Goal: Task Accomplishment & Management: Manage account settings

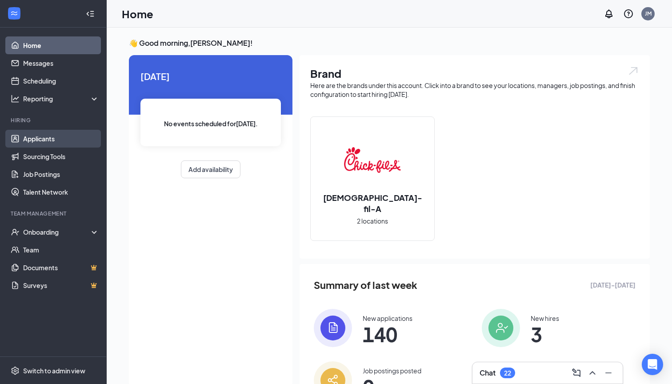
click at [59, 145] on link "Applicants" at bounding box center [61, 139] width 76 height 18
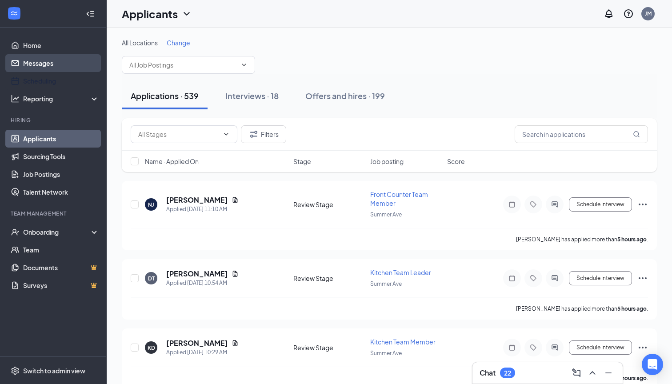
click at [48, 62] on link "Messages" at bounding box center [61, 63] width 76 height 18
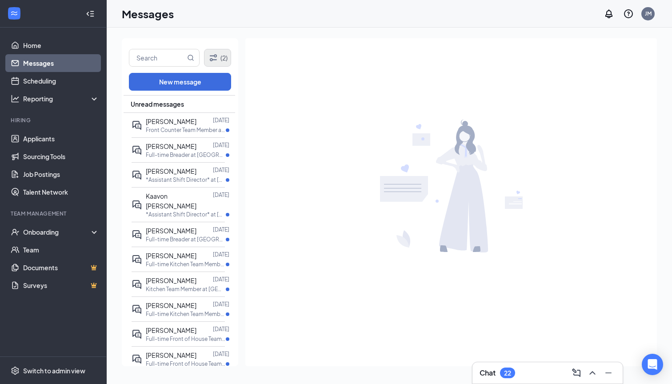
click at [210, 60] on icon "Filter" at bounding box center [213, 57] width 7 height 7
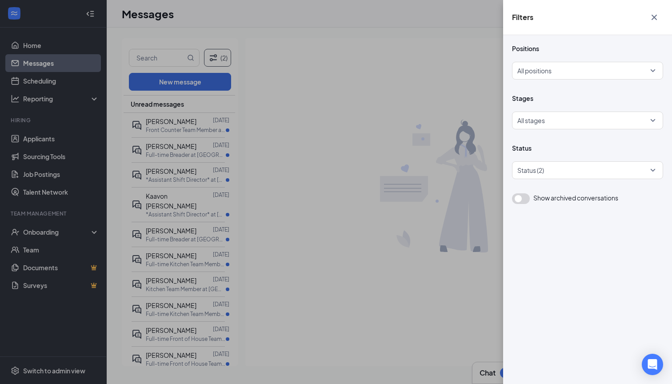
click at [160, 56] on div "Filters Positions All positions Stages All stages Status Status (2) Show archiv…" at bounding box center [336, 192] width 672 height 384
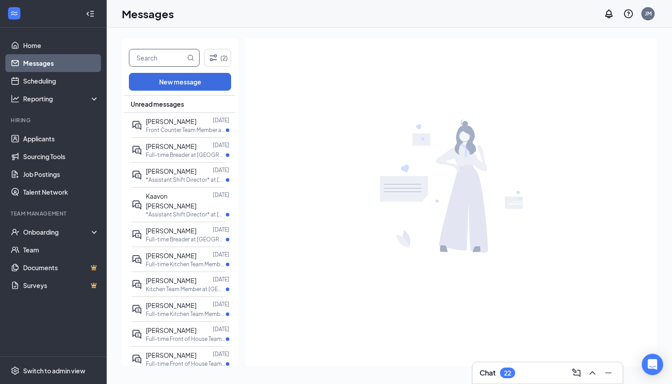
click at [159, 60] on input "text" at bounding box center [157, 57] width 56 height 17
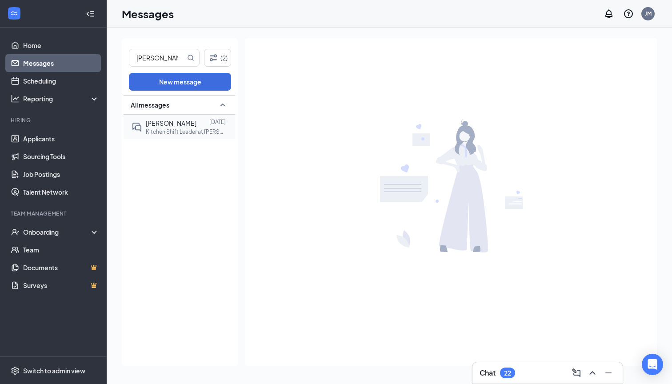
click at [171, 127] on div "Gregory seals" at bounding box center [171, 123] width 51 height 10
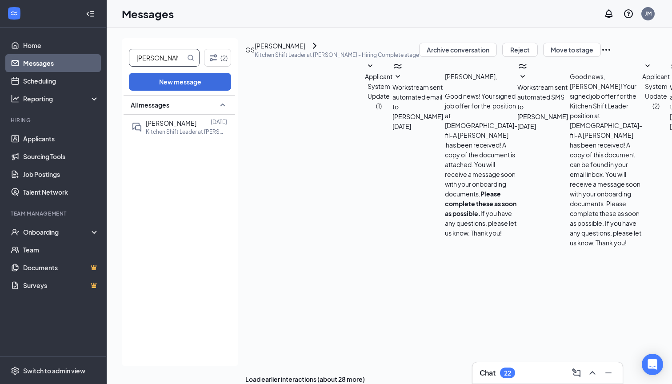
click at [171, 57] on input "greg" at bounding box center [157, 57] width 56 height 17
click at [177, 60] on input "greg" at bounding box center [157, 57] width 56 height 17
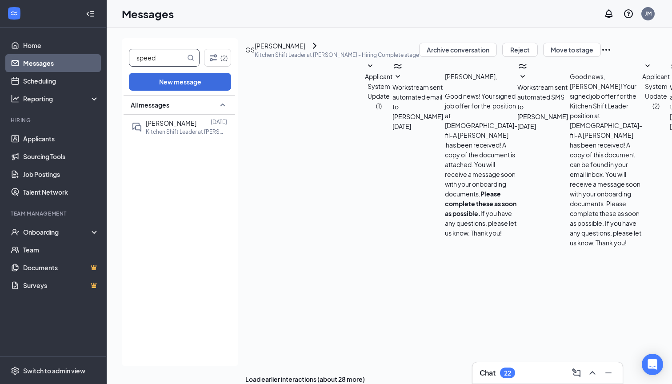
type input "speed"
click at [184, 123] on span "Marquis Speed" at bounding box center [171, 128] width 51 height 18
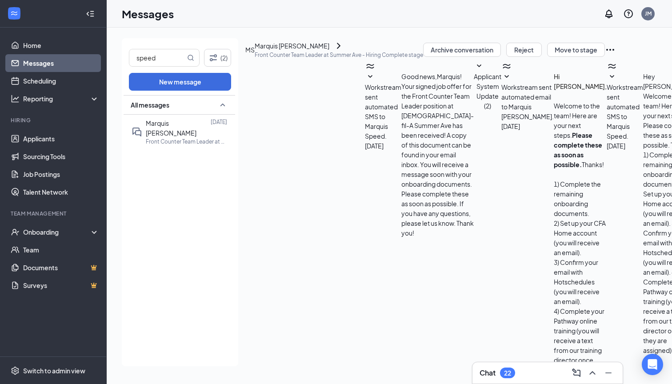
scroll to position [486, 0]
click at [55, 140] on link "Applicants" at bounding box center [61, 139] width 76 height 18
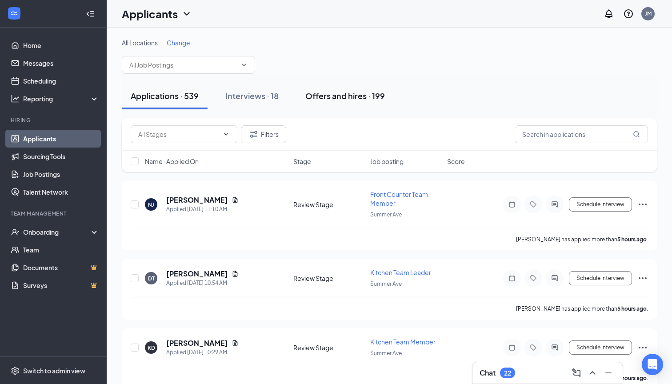
click at [366, 104] on button "Offers and hires · 199" at bounding box center [344, 96] width 97 height 27
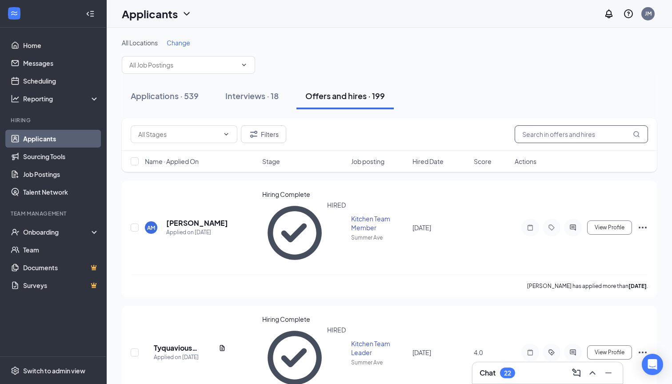
click at [547, 140] on input "text" at bounding box center [581, 134] width 133 height 18
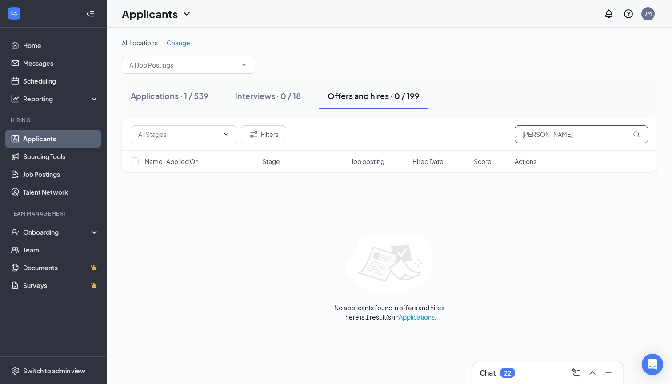
type input "dominique"
drag, startPoint x: 547, startPoint y: 140, endPoint x: 194, endPoint y: 92, distance: 356.6
click at [194, 92] on div "Applications · 1 / 539" at bounding box center [170, 95] width 78 height 11
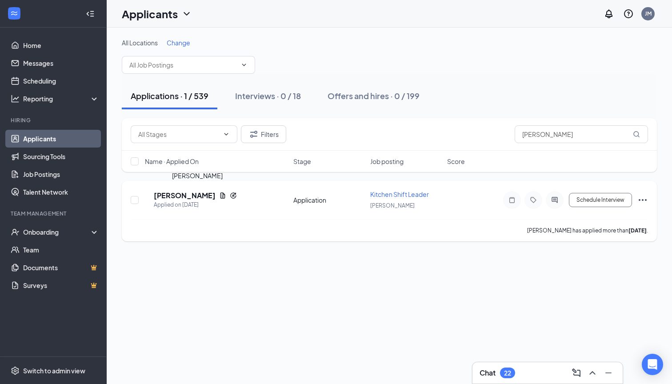
click at [216, 192] on h5 "Dominique McManis" at bounding box center [185, 196] width 62 height 10
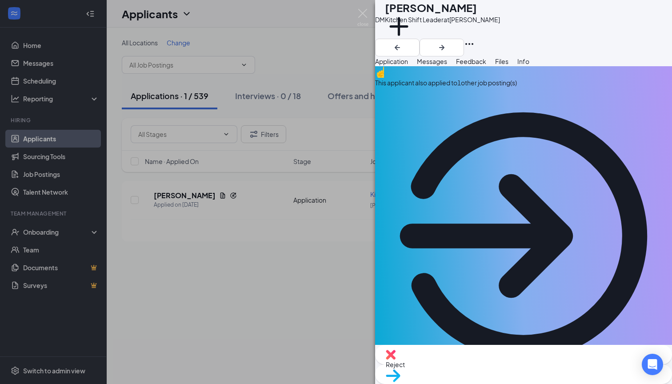
click at [486, 66] on button "Feedback" at bounding box center [471, 61] width 30 height 10
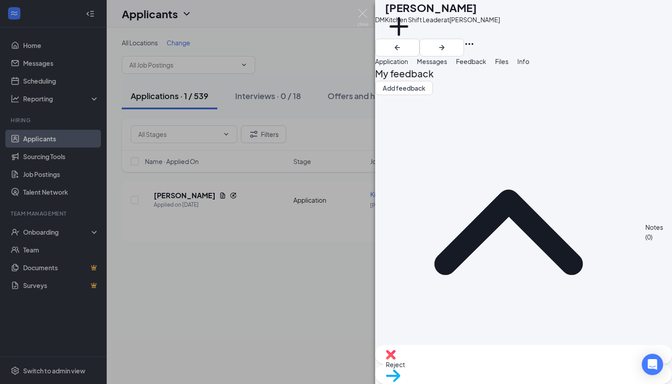
click at [408, 65] on span "Application" at bounding box center [391, 61] width 33 height 8
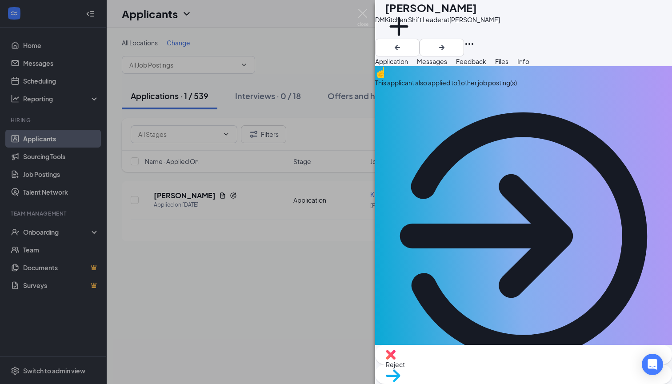
click at [534, 364] on div "Move to stage" at bounding box center [523, 374] width 297 height 20
type input "Offer Letter"
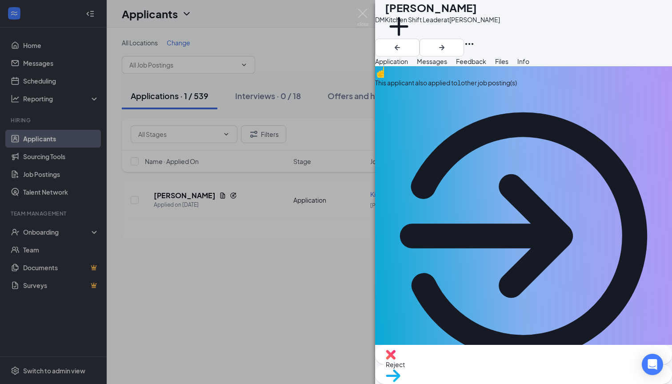
type input "$ 17"
click at [361, 14] on img at bounding box center [362, 17] width 11 height 17
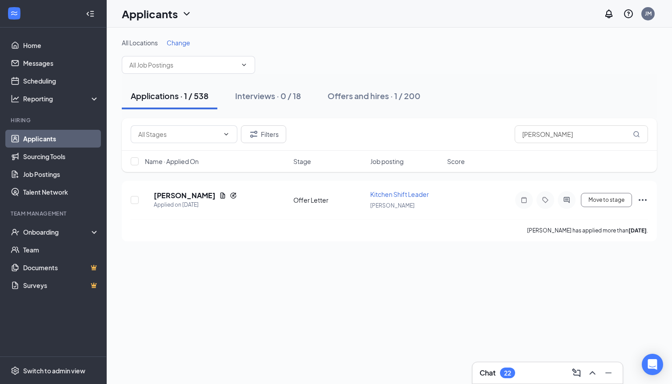
click at [81, 140] on link "Applicants" at bounding box center [61, 139] width 76 height 18
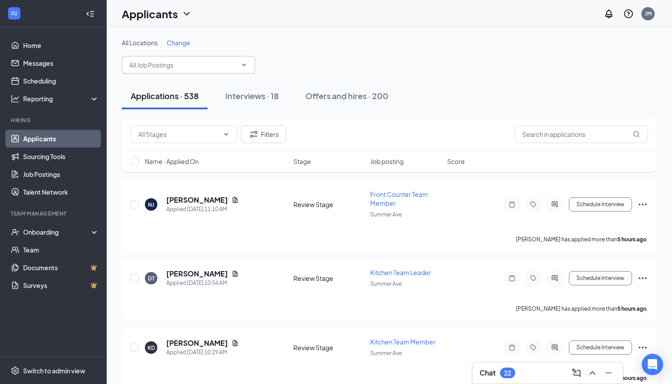
click at [163, 62] on input "text" at bounding box center [183, 65] width 108 height 10
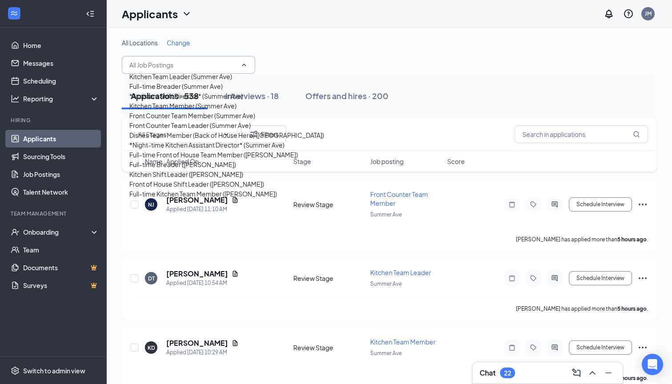
scroll to position [48, 0]
click at [170, 130] on div "Front Counter Team Leader (Summer Ave)" at bounding box center [189, 125] width 121 height 10
type input "Front Counter Team Leader (Summer Ave)"
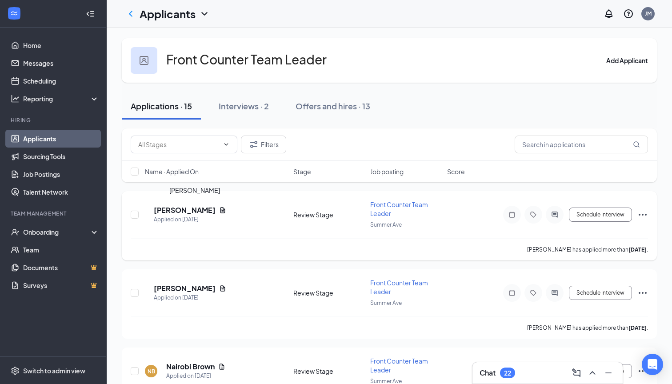
click at [186, 208] on h5 "Tekeylia Sallis" at bounding box center [185, 210] width 62 height 10
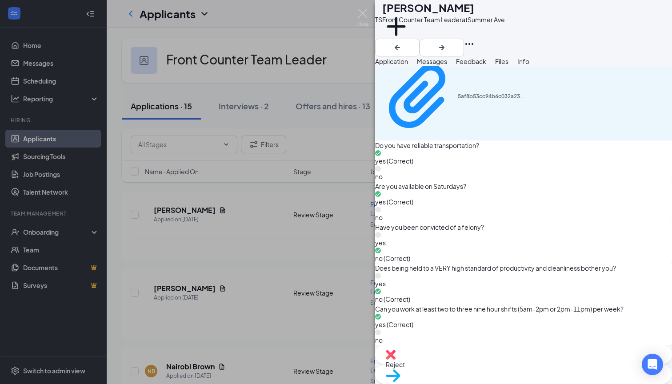
scroll to position [1835, 0]
click at [444, 45] on icon "ArrowRight" at bounding box center [441, 47] width 5 height 5
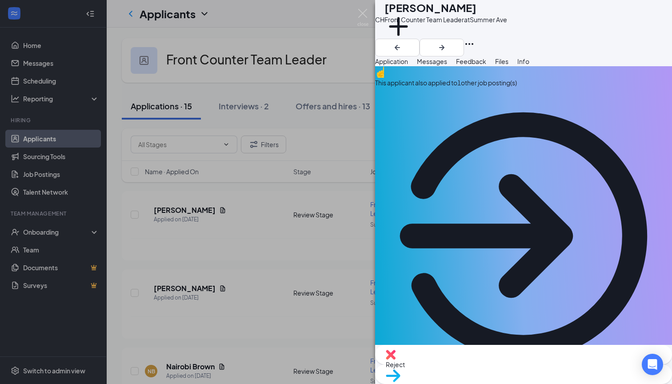
click at [452, 88] on div "This applicant also applied to 1 other job posting(s)" at bounding box center [523, 83] width 297 height 10
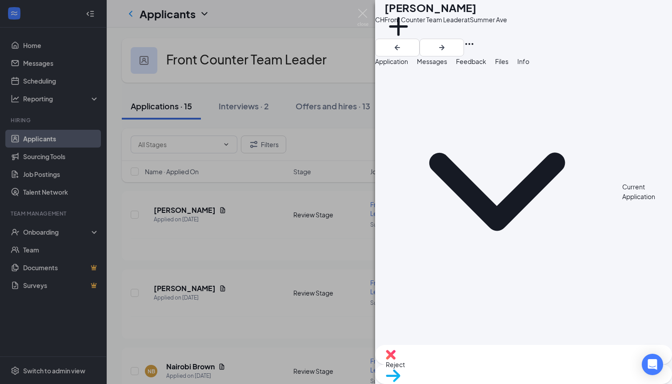
click at [402, 65] on span "Application" at bounding box center [391, 61] width 33 height 8
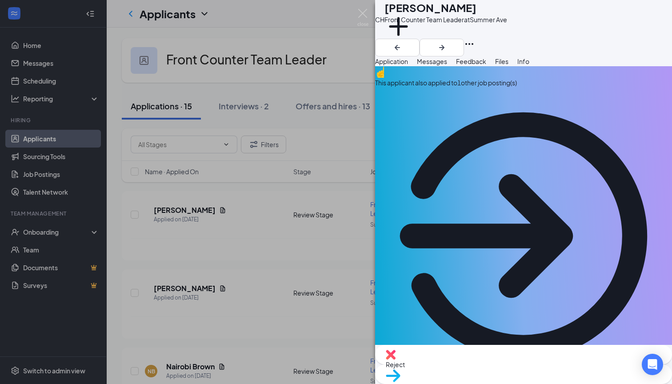
click at [474, 368] on span "Reject" at bounding box center [524, 365] width 276 height 10
type textarea "Unreliable transportation"
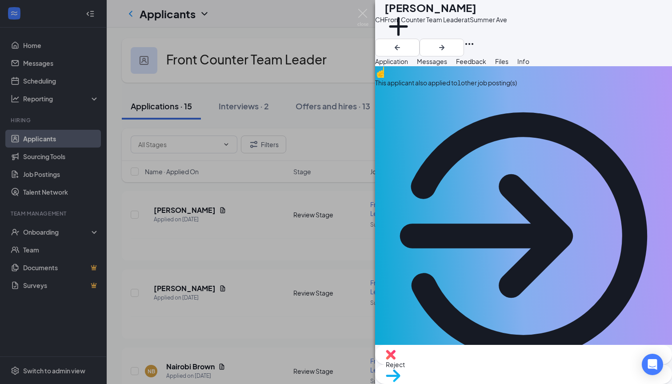
checkbox input "true"
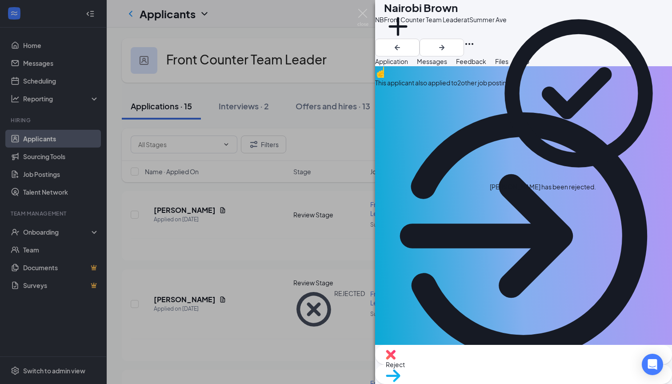
click at [484, 106] on div "This applicant also applied to 2 other job posting(s)" at bounding box center [523, 225] width 297 height 318
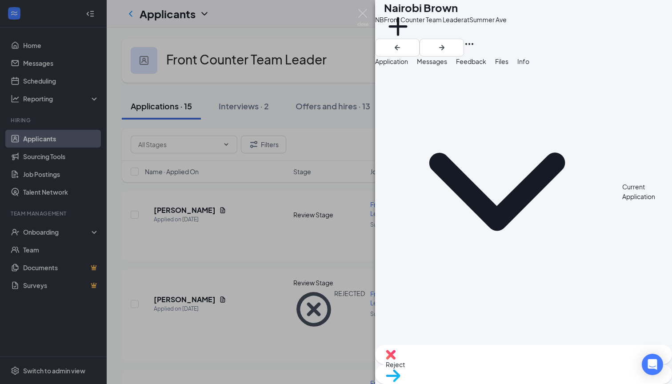
click at [405, 65] on span "Application" at bounding box center [391, 61] width 33 height 8
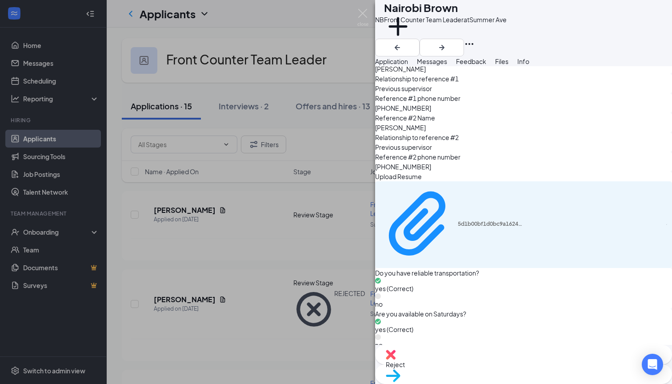
scroll to position [2328, 0]
click at [475, 39] on icon "Ellipses" at bounding box center [469, 44] width 11 height 11
click at [617, 36] on link "View full application" at bounding box center [591, 31] width 57 height 10
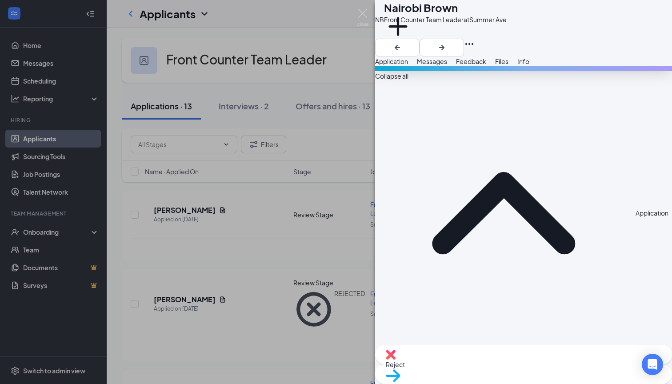
scroll to position [0, 0]
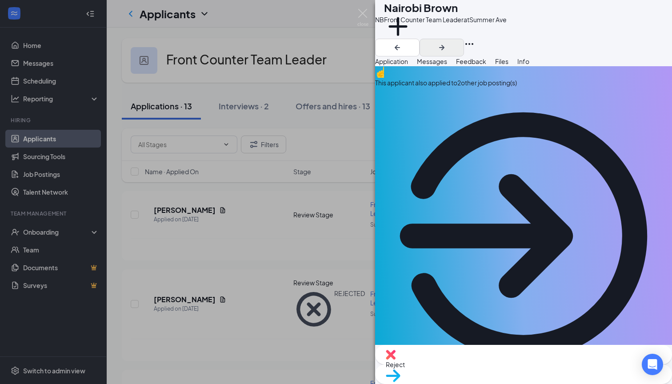
click at [447, 42] on icon "ArrowRight" at bounding box center [441, 47] width 11 height 11
click at [507, 88] on div "This applicant also applied to 1 other job posting(s)" at bounding box center [523, 83] width 297 height 10
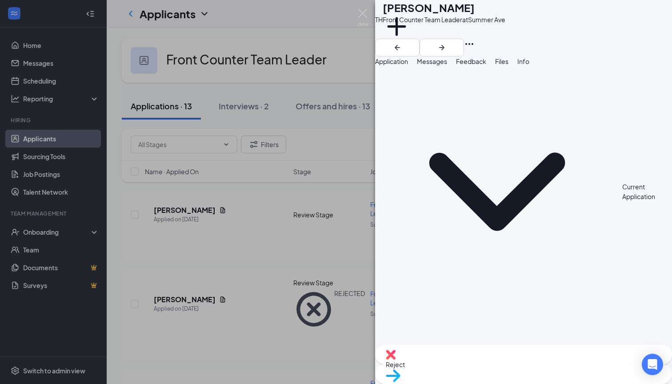
click at [408, 65] on span "Application" at bounding box center [391, 61] width 33 height 8
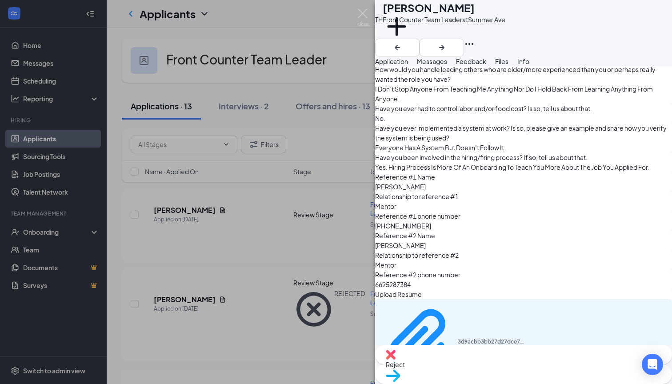
scroll to position [1656, 0]
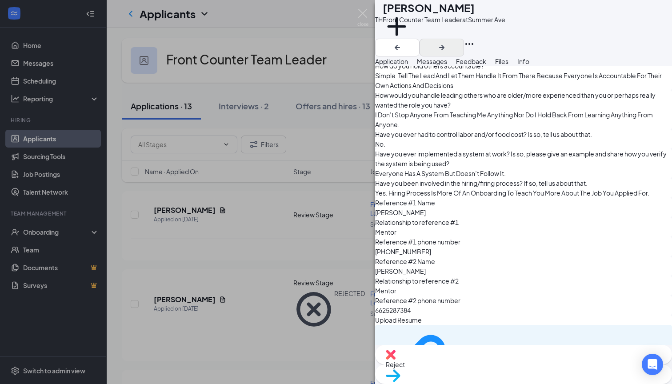
click at [447, 42] on icon "ArrowRight" at bounding box center [441, 47] width 11 height 11
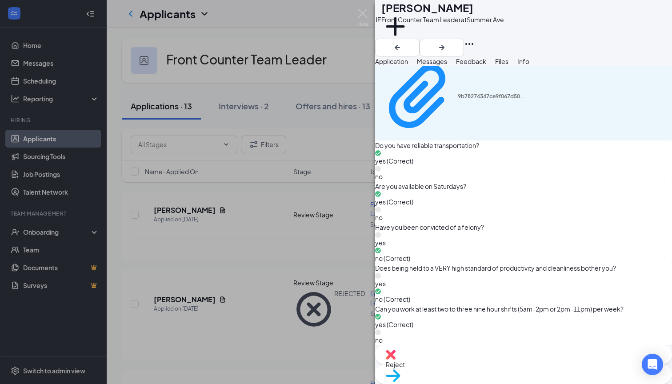
scroll to position [2070, 0]
click at [444, 45] on icon "ArrowRight" at bounding box center [441, 47] width 5 height 5
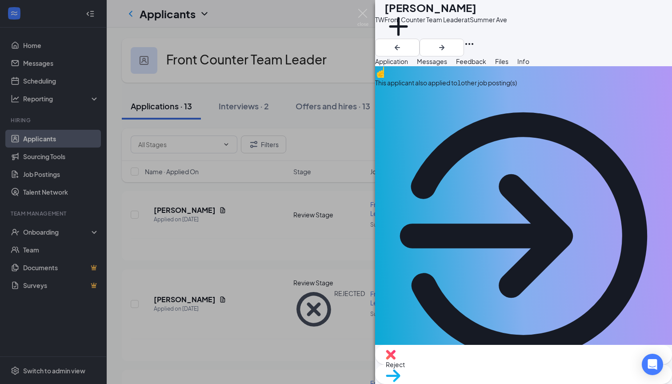
click at [463, 88] on div "This applicant also applied to 1 other job posting(s)" at bounding box center [523, 83] width 297 height 10
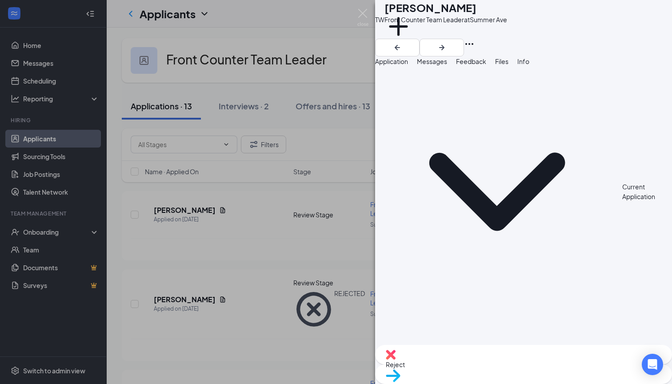
click at [408, 64] on button "Application" at bounding box center [391, 61] width 33 height 10
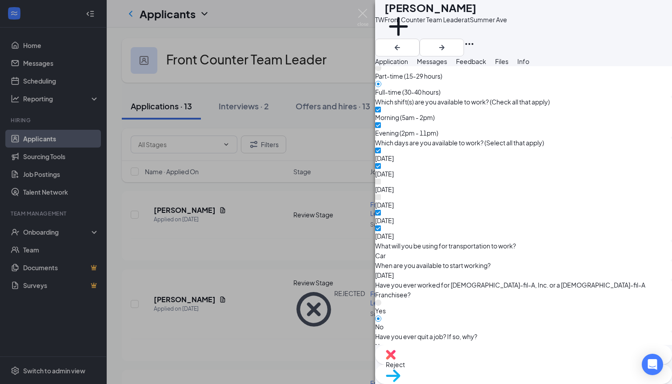
scroll to position [811, 0]
click at [479, 369] on span "Reject" at bounding box center [524, 365] width 276 height 10
type textarea "Lower effort responses"
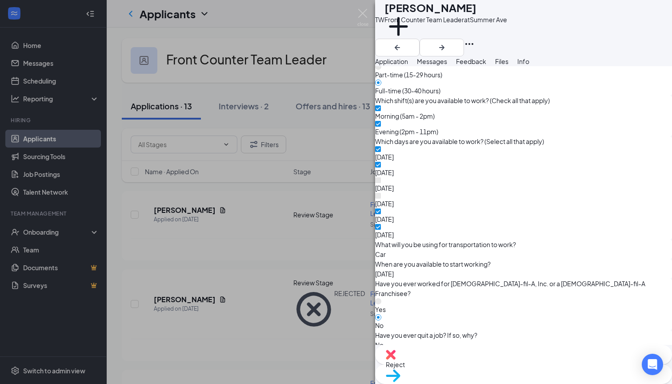
checkbox input "true"
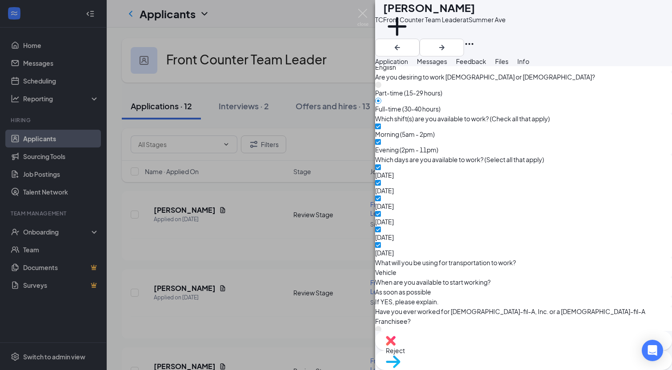
scroll to position [698, 0]
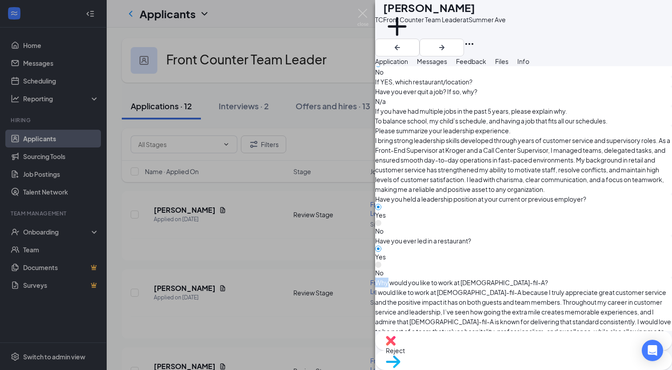
click at [443, 288] on span "I would like to work at Chick-fil-A because I truly appreciate great customer s…" at bounding box center [523, 317] width 297 height 59
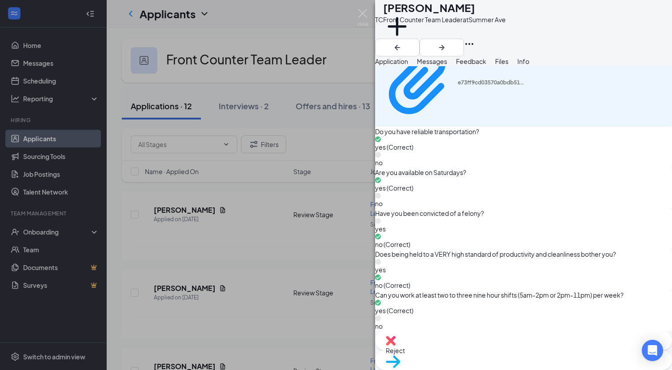
scroll to position [2219, 0]
click at [539, 351] on div "Move to stage" at bounding box center [523, 361] width 297 height 20
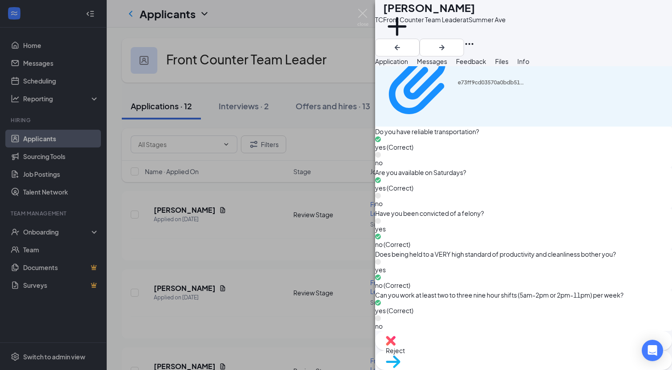
type input "First Interview"
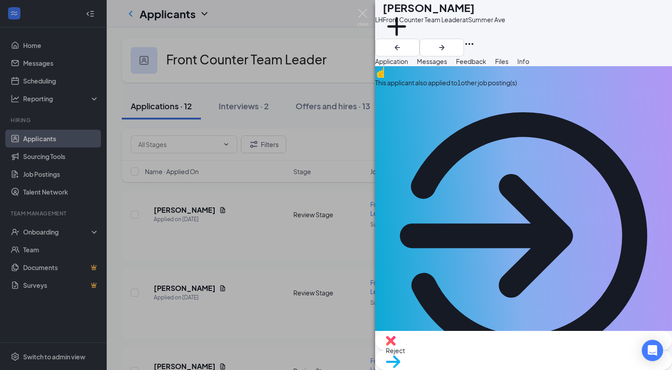
click at [475, 39] on icon "Ellipses" at bounding box center [469, 44] width 11 height 11
click at [611, 36] on link "View full application" at bounding box center [591, 31] width 57 height 10
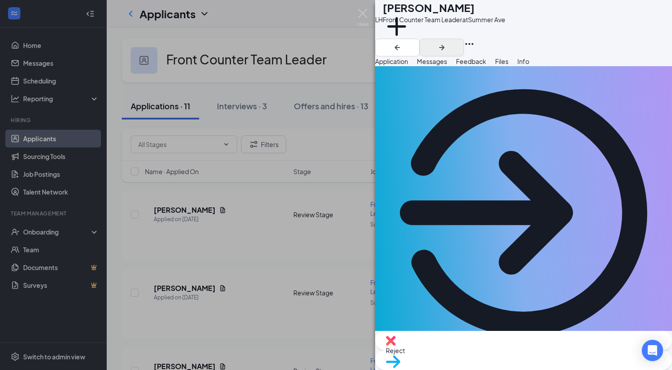
click at [444, 45] on icon "ArrowRight" at bounding box center [441, 47] width 5 height 5
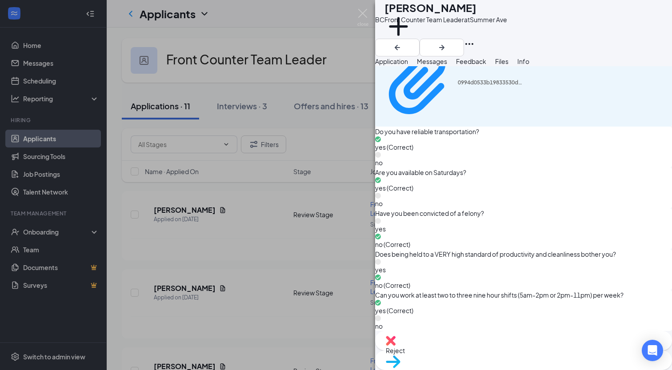
scroll to position [2146, 0]
drag, startPoint x: 406, startPoint y: 16, endPoint x: 486, endPoint y: 16, distance: 80.4
click at [476, 15] on h1 "Brilann Coleman" at bounding box center [430, 7] width 92 height 15
copy h1 "Brilann Coleman"
click at [447, 42] on icon "ArrowRight" at bounding box center [441, 47] width 11 height 11
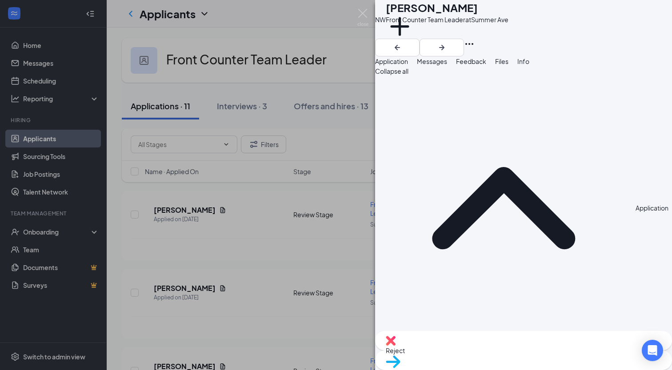
click at [567, 368] on span "Move to stage" at bounding box center [524, 373] width 276 height 10
type input "First Interview"
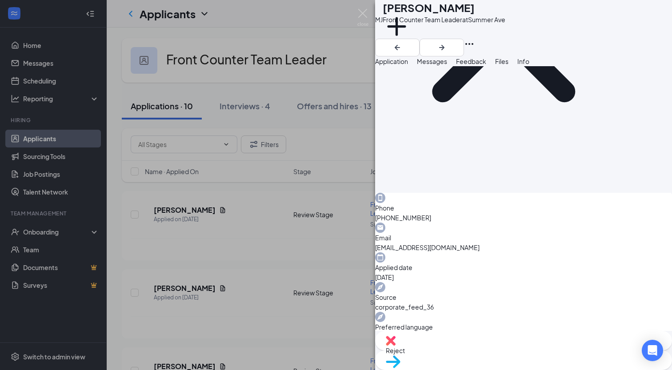
click at [568, 368] on span "Move to stage" at bounding box center [524, 373] width 276 height 10
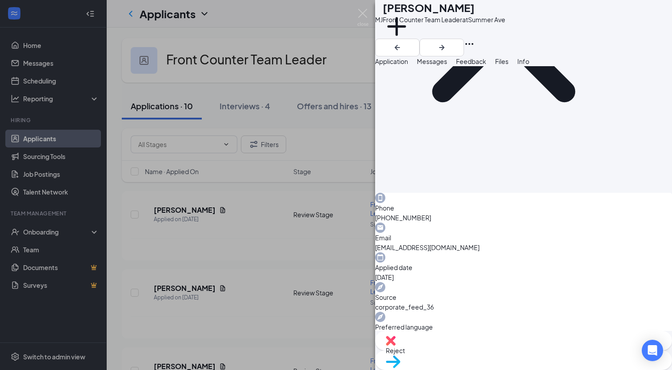
type input "First Interview"
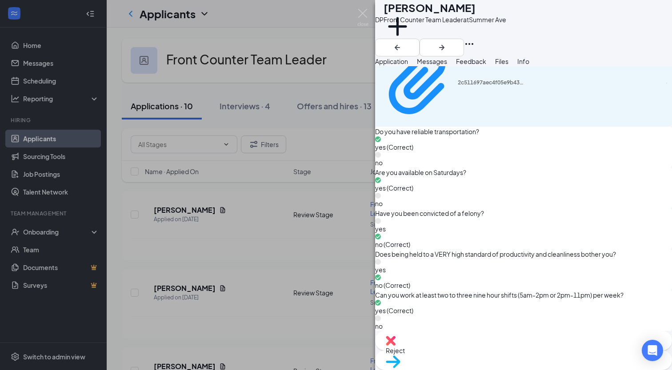
scroll to position [2053, 0]
click at [426, 39] on div "Add a tag" at bounding box center [445, 31] width 123 height 15
click at [412, 43] on button "Add a tag" at bounding box center [398, 31] width 28 height 38
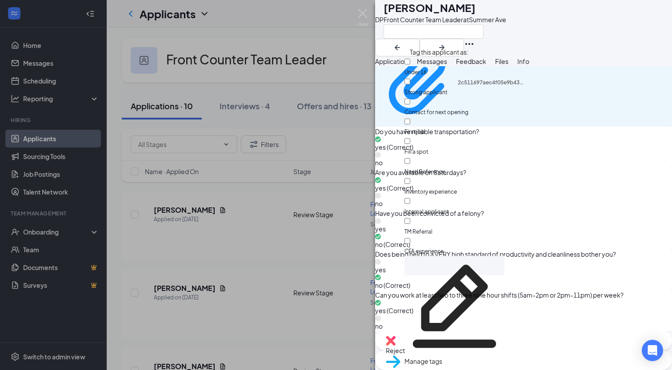
click at [410, 158] on input "Need Reference" at bounding box center [407, 161] width 6 height 6
checkbox input "true"
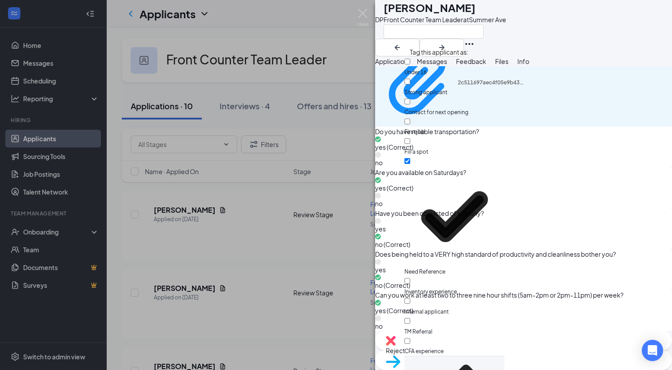
click at [549, 27] on div "DP Dedrea Pearson Front Counter Team Leader at Summer Ave" at bounding box center [523, 28] width 297 height 56
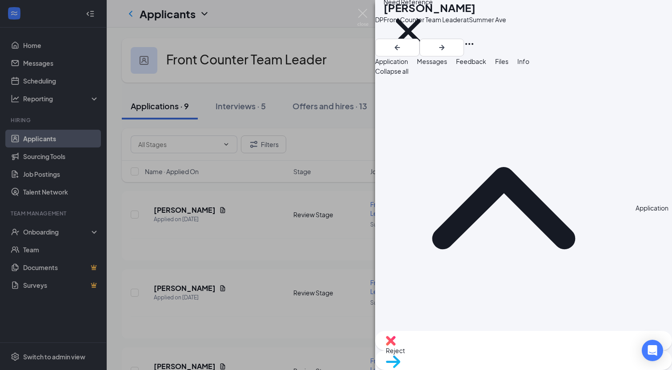
scroll to position [0, 0]
click at [568, 368] on span "Move to stage" at bounding box center [524, 373] width 276 height 10
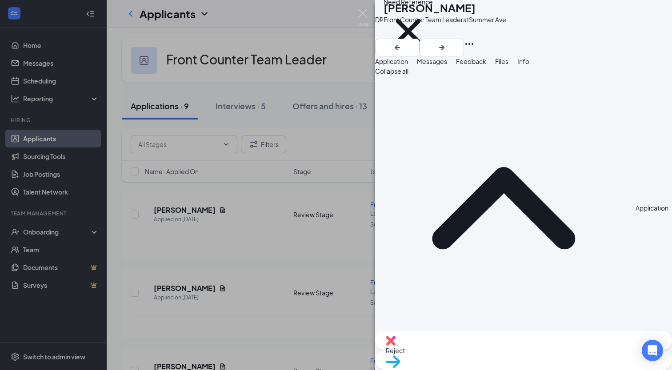
type input "First Interview"
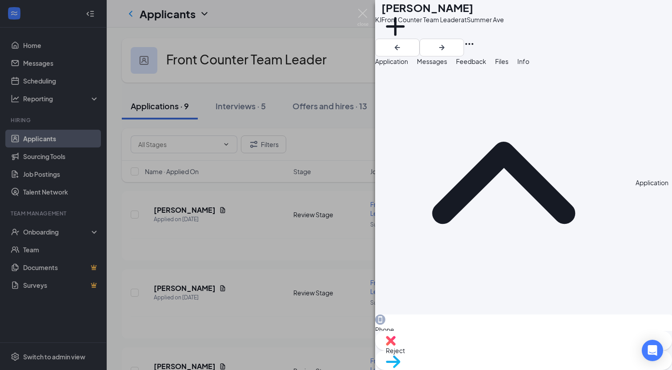
scroll to position [37, 0]
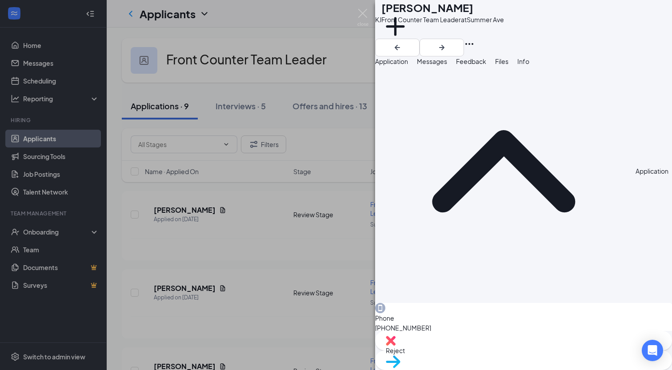
click at [541, 351] on div "Move to stage" at bounding box center [523, 361] width 297 height 20
type input "Future Candidate (next stage)"
click at [409, 40] on button "Add a tag" at bounding box center [395, 31] width 28 height 38
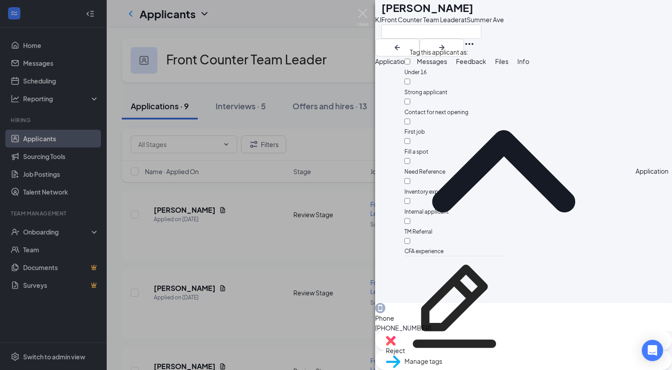
scroll to position [0, 0]
click at [410, 64] on input "Under 16" at bounding box center [407, 62] width 6 height 6
checkbox input "true"
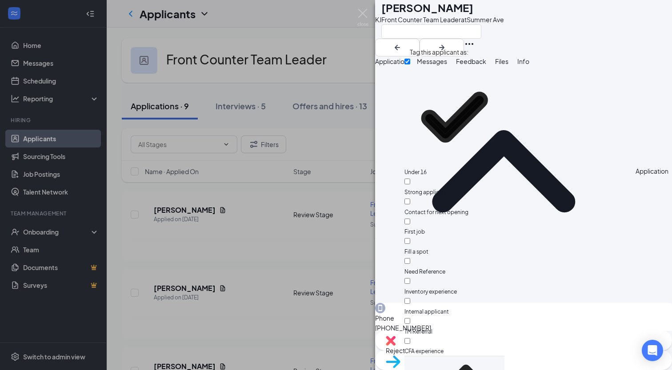
click at [557, 43] on div "KJ Kierney Johsnon Front Counter Team Leader at Summer Ave" at bounding box center [523, 28] width 297 height 56
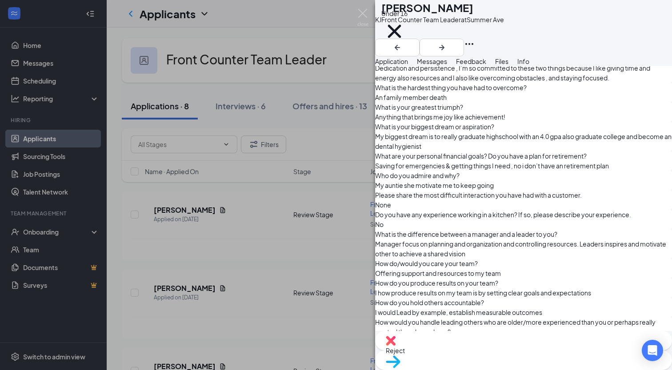
scroll to position [1301, 0]
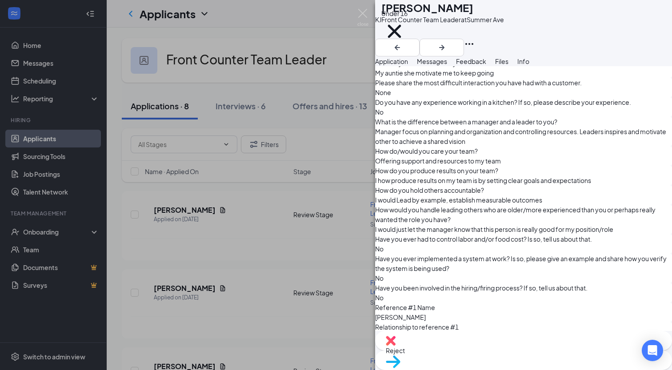
click at [548, 368] on span "Move to stage" at bounding box center [524, 373] width 276 height 10
type input "Future Candidate (next stage)"
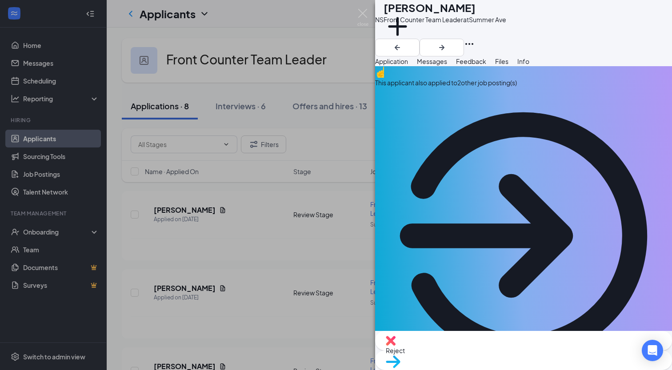
click at [498, 88] on div "This applicant also applied to 2 other job posting(s)" at bounding box center [523, 83] width 297 height 10
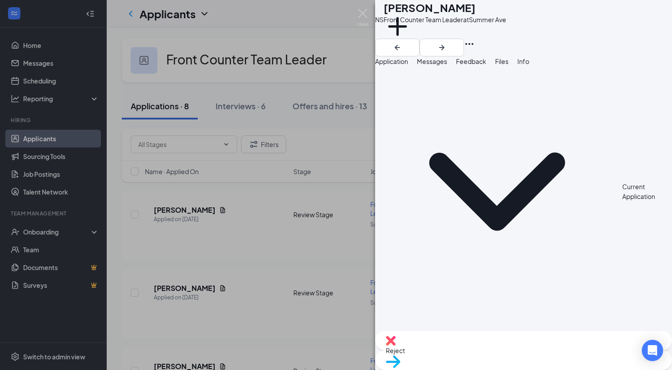
click at [408, 65] on span "Application" at bounding box center [391, 61] width 33 height 8
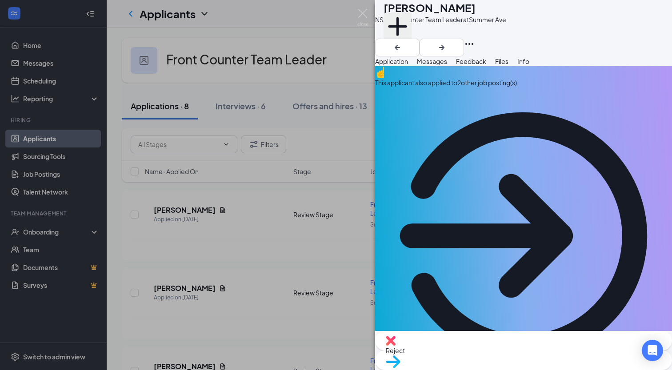
click at [412, 34] on button "Add a tag" at bounding box center [398, 31] width 28 height 38
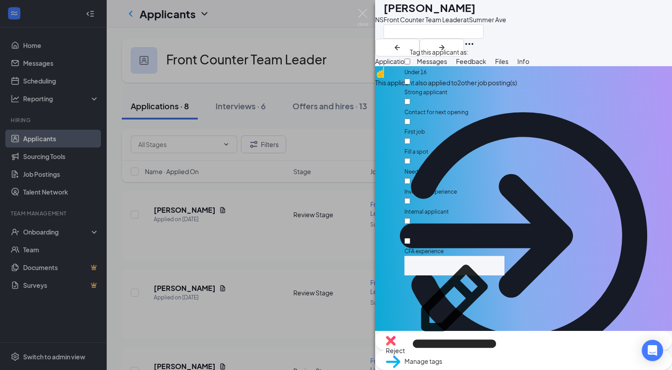
click at [410, 61] on input "Under 16" at bounding box center [407, 62] width 6 height 6
checkbox input "true"
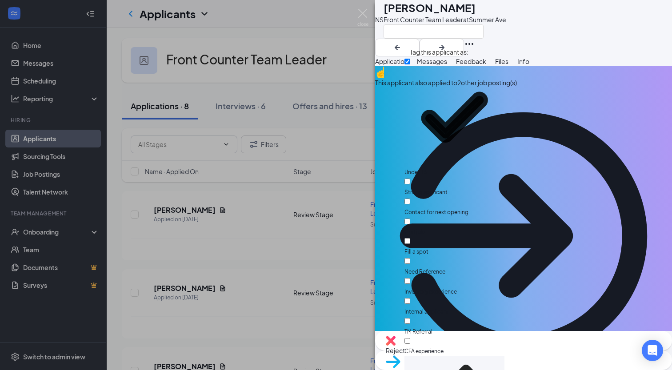
click at [543, 368] on span "Move to stage" at bounding box center [524, 373] width 276 height 10
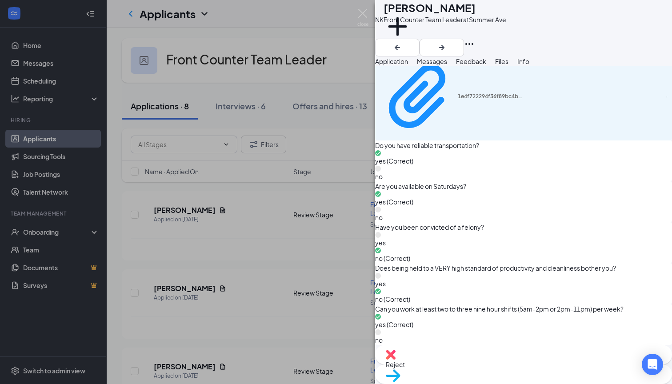
scroll to position [2391, 0]
click at [431, 39] on div "Add a tag" at bounding box center [445, 31] width 123 height 15
click at [412, 39] on button "Add a tag" at bounding box center [398, 31] width 28 height 38
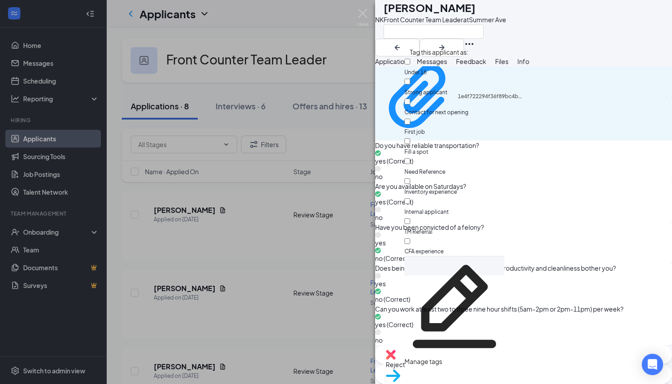
click at [410, 158] on input "Need Reference" at bounding box center [407, 161] width 6 height 6
checkbox input "true"
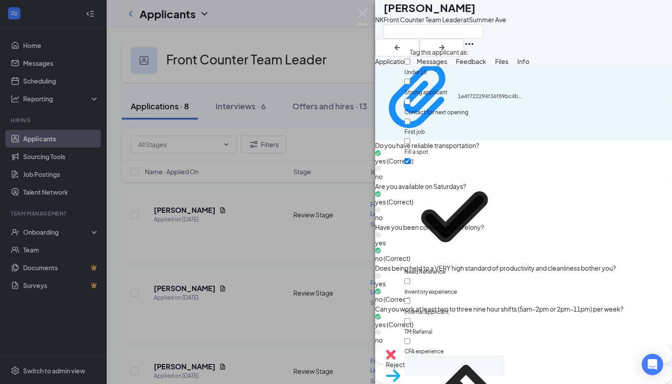
click at [553, 41] on div "NK Neriyah Kirkland Front Counter Team Leader at Summer Ave" at bounding box center [523, 28] width 297 height 56
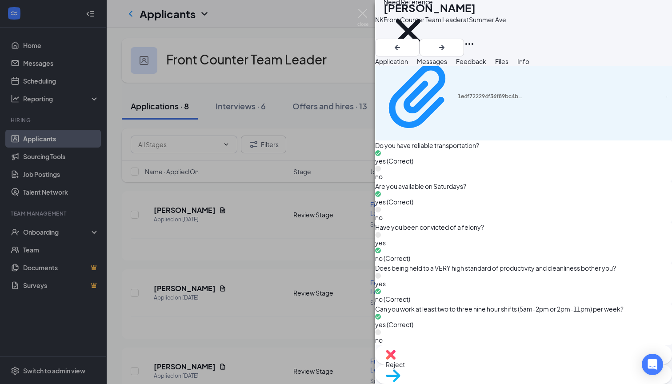
click at [567, 382] on span "Move to stage" at bounding box center [524, 387] width 276 height 10
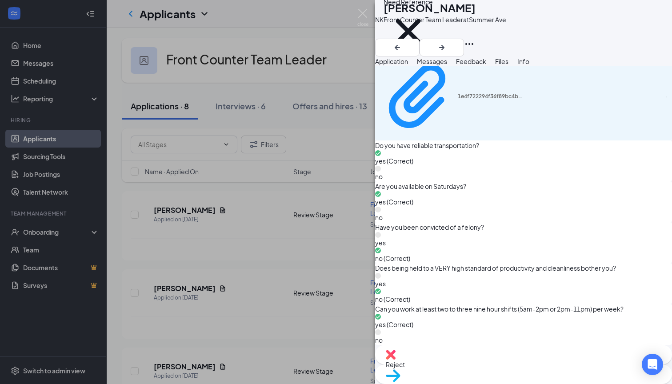
type input "First Interview"
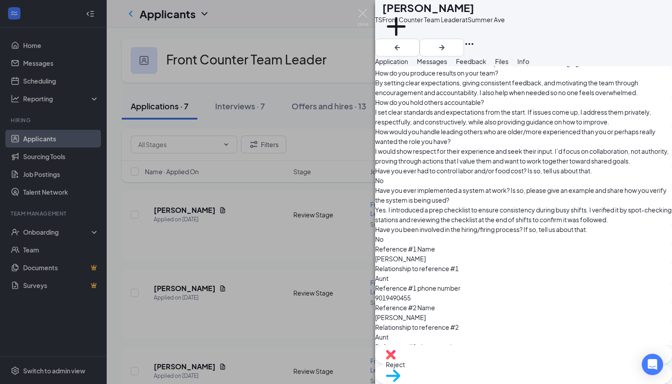
scroll to position [1320, 0]
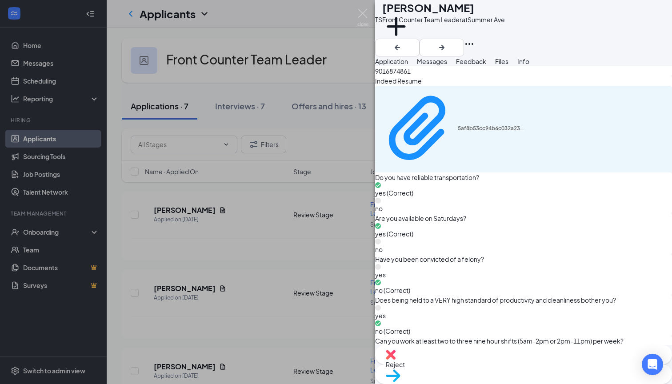
scroll to position [1809, 0]
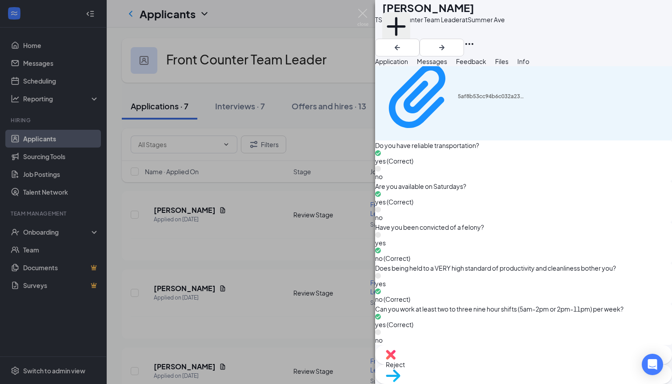
click at [410, 43] on button "Add a tag" at bounding box center [396, 31] width 28 height 38
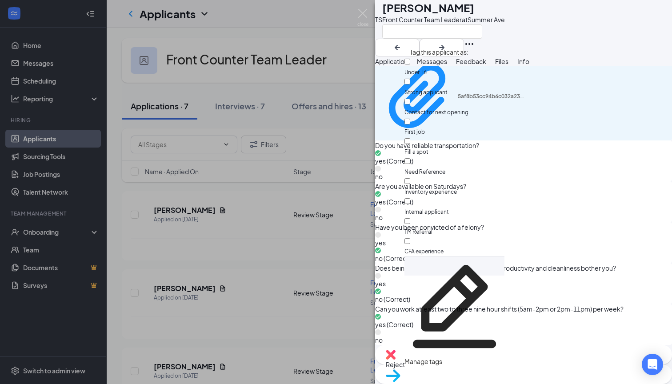
click at [413, 167] on div at bounding box center [454, 167] width 100 height 0
click at [410, 158] on input "Need Reference" at bounding box center [407, 161] width 6 height 6
checkbox input "true"
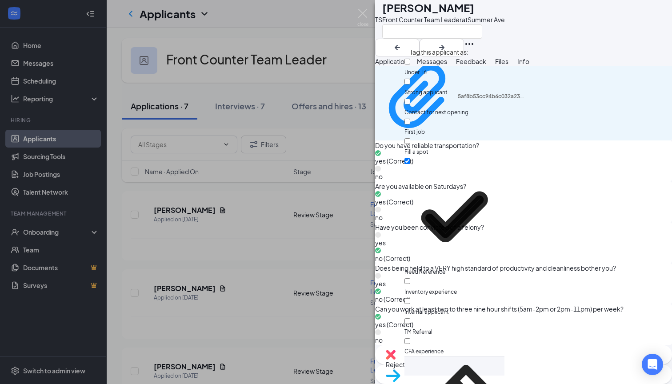
click at [579, 3] on div "TS Tekeylia Sallis Front Counter Team Leader at Summer Ave" at bounding box center [523, 28] width 297 height 56
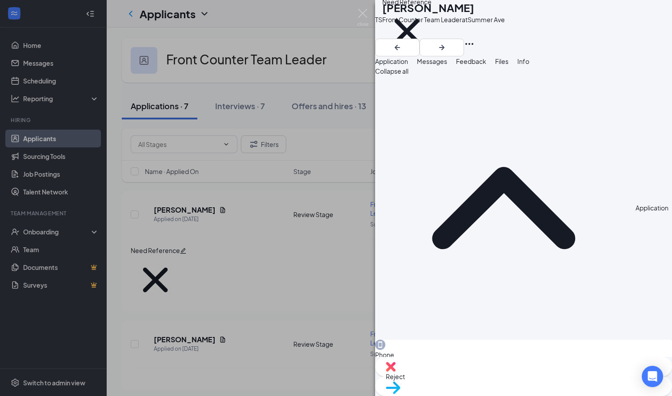
scroll to position [0, 0]
click at [550, 384] on span "Move to stage" at bounding box center [524, 400] width 276 height 10
type input "First Interview"
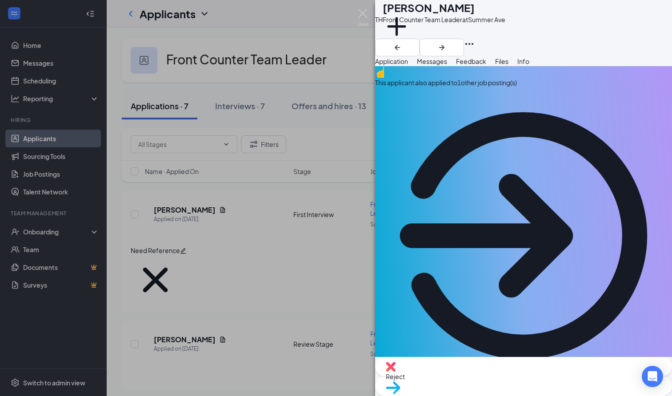
click at [470, 88] on div "This applicant also applied to 1 other job posting(s)" at bounding box center [523, 83] width 297 height 10
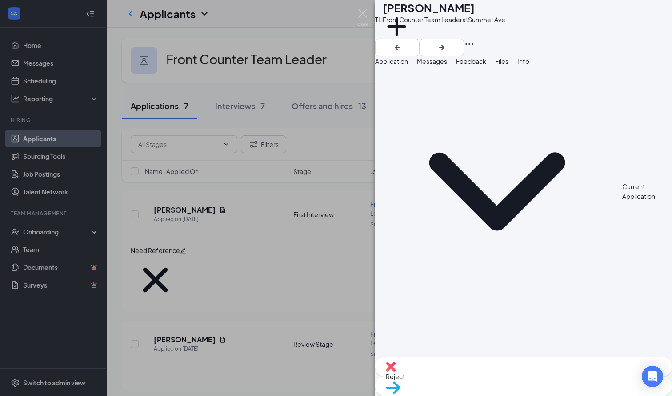
click at [402, 65] on span "Application" at bounding box center [391, 61] width 33 height 8
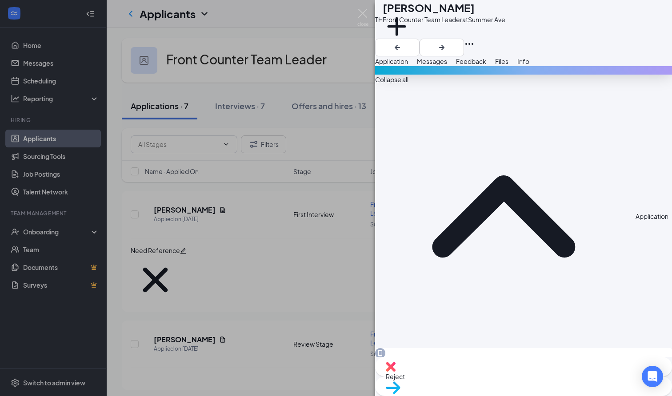
scroll to position [421, 0]
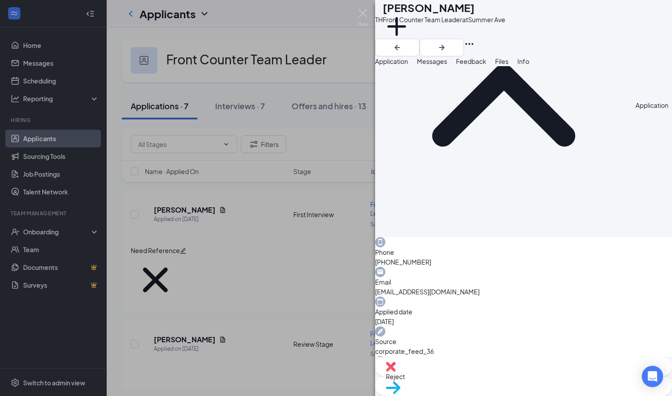
click at [293, 272] on div "TH Takera Henderson Front Counter Team Leader at Summer Ave Add a tag Applicati…" at bounding box center [336, 198] width 672 height 396
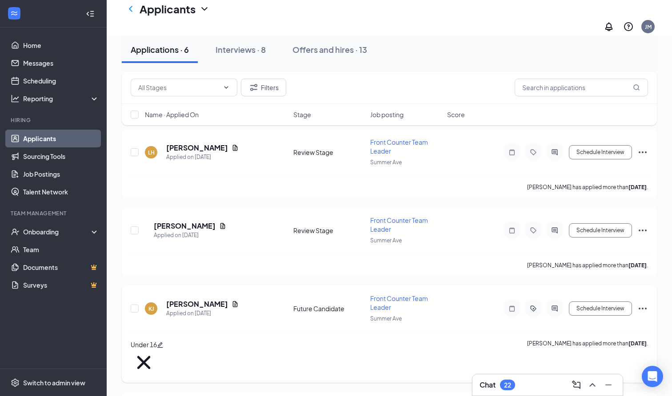
scroll to position [643, 0]
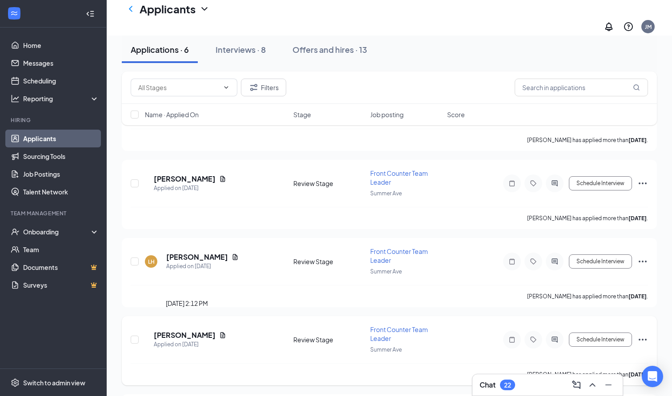
click at [192, 331] on h5 "Brilann Coleman" at bounding box center [185, 336] width 62 height 10
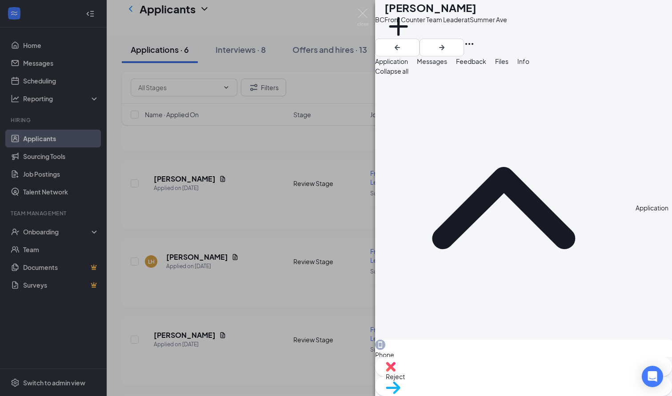
click at [489, 377] on div "Reject" at bounding box center [523, 367] width 297 height 20
checkbox input "true"
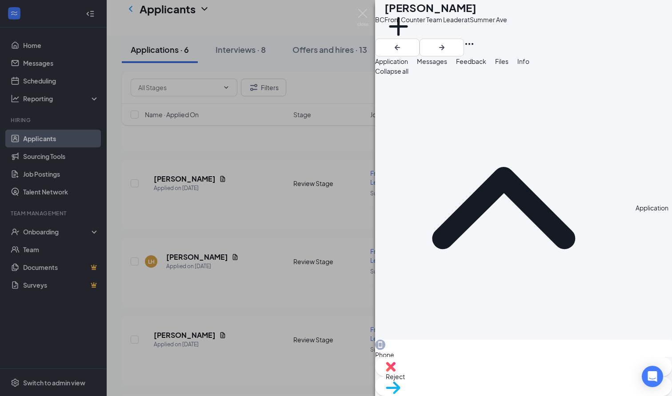
checkbox input "true"
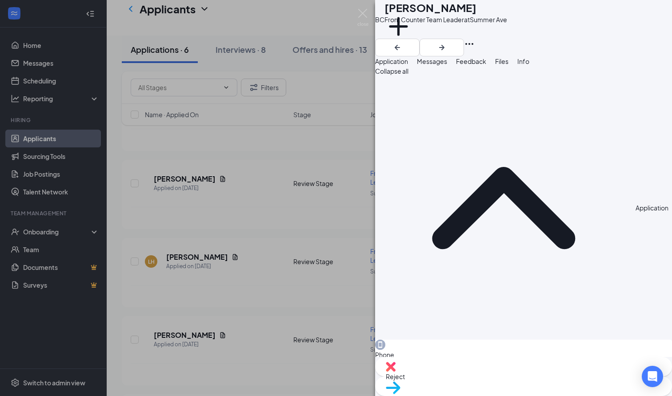
type textarea "U"
type textarea "Ineligible for rehire"
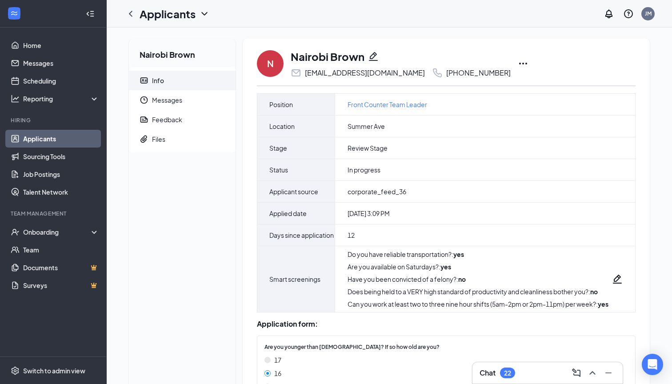
click at [518, 62] on icon "Ellipses" at bounding box center [523, 63] width 11 height 11
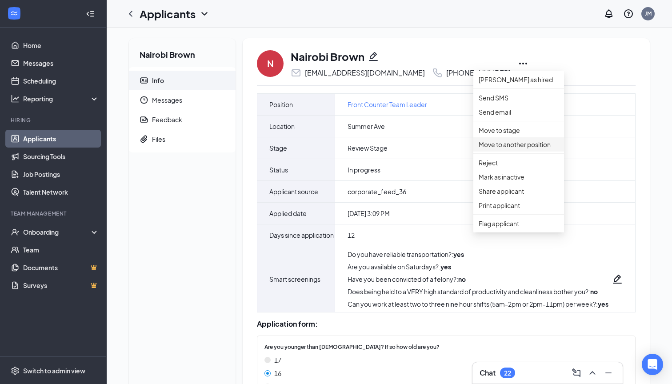
click at [504, 149] on p "Move to another position" at bounding box center [519, 145] width 80 height 10
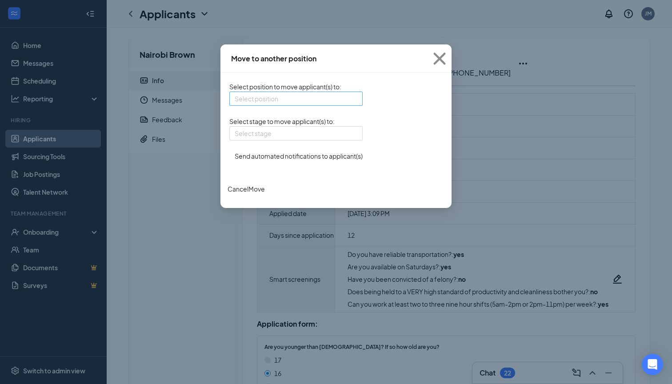
click at [278, 97] on input "search" at bounding box center [293, 98] width 116 height 13
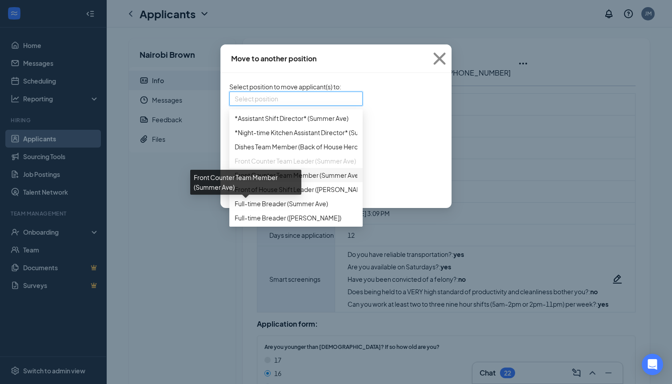
click at [240, 180] on span "Front Counter Team Member (Summer Ave)" at bounding box center [298, 175] width 126 height 10
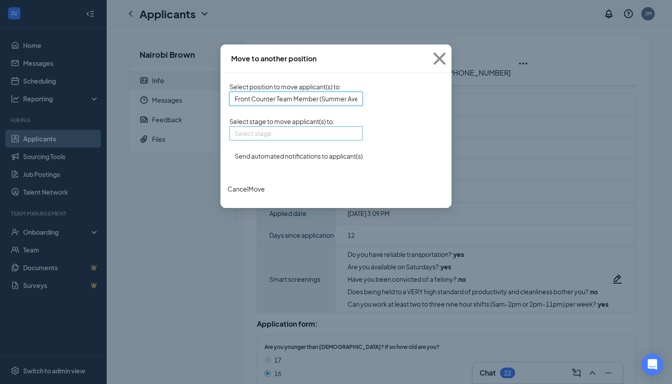
click at [235, 140] on input "search" at bounding box center [293, 133] width 116 height 13
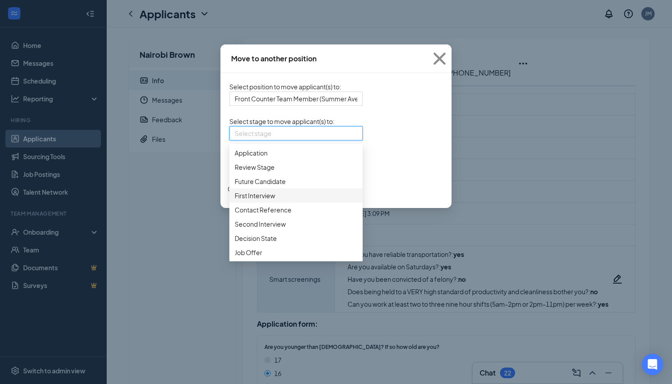
click at [235, 200] on span "First Interview" at bounding box center [255, 196] width 40 height 10
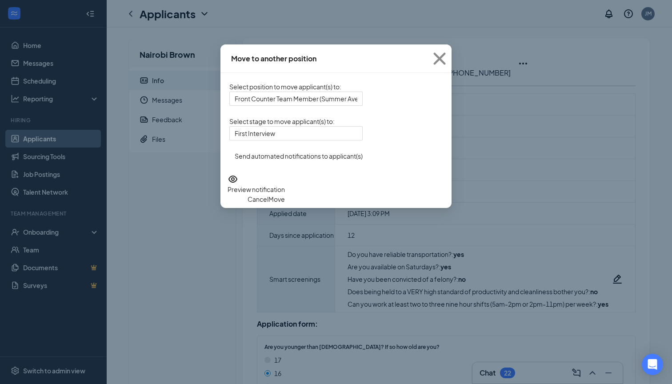
click at [285, 204] on button "Move" at bounding box center [276, 199] width 16 height 10
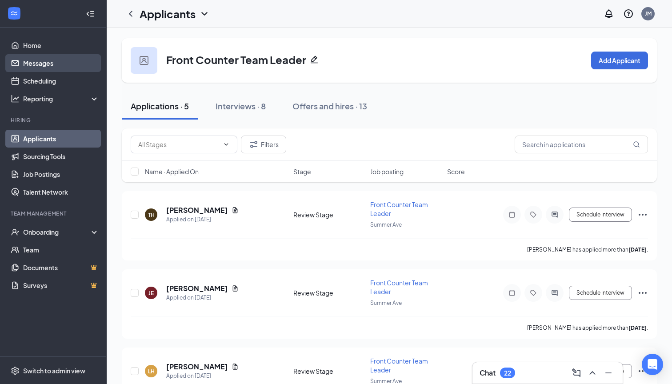
click at [42, 61] on link "Messages" at bounding box center [61, 63] width 76 height 18
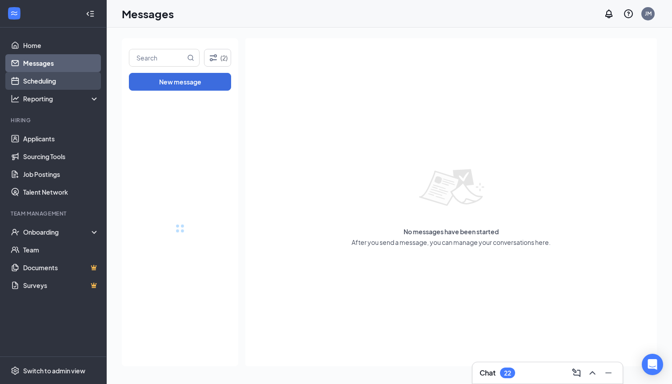
click at [42, 81] on link "Scheduling" at bounding box center [61, 81] width 76 height 18
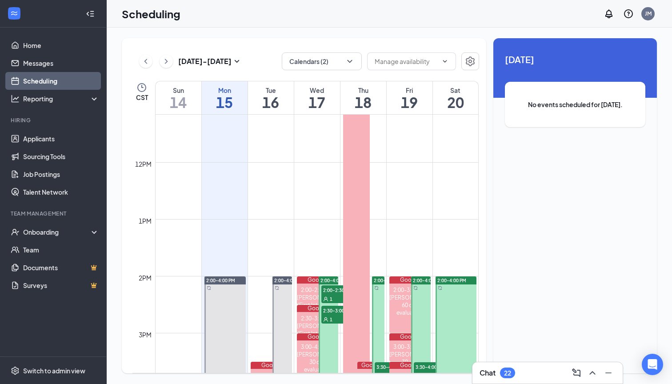
scroll to position [847, 0]
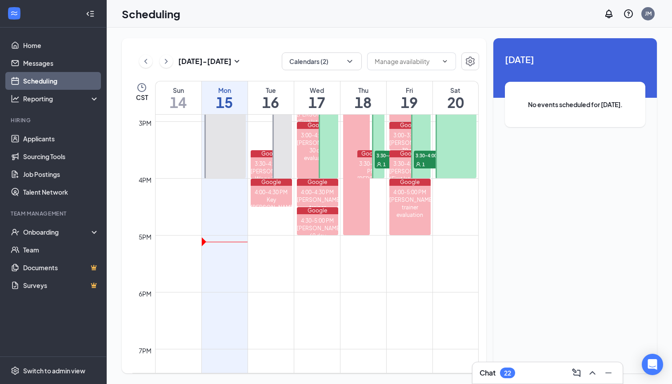
click at [379, 153] on span "3:30-4:00 PM" at bounding box center [397, 155] width 44 height 9
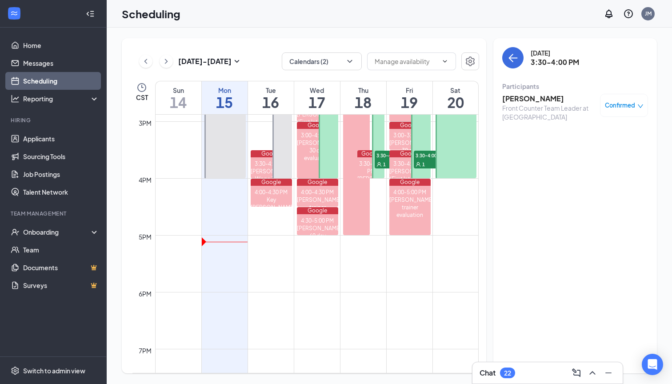
click at [627, 103] on span "Confirmed" at bounding box center [620, 105] width 30 height 9
click at [603, 134] on span "Request Reschedule" at bounding box center [603, 135] width 61 height 10
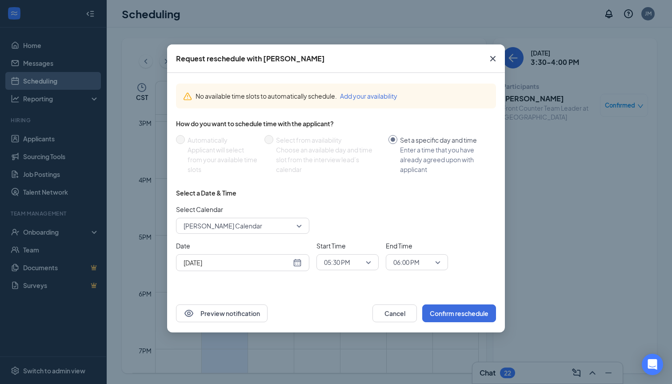
click at [494, 60] on icon "Cross" at bounding box center [492, 58] width 5 height 5
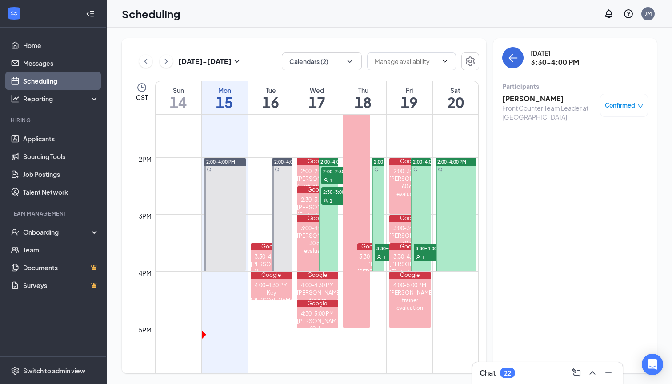
scroll to position [753, 0]
click at [455, 228] on div at bounding box center [456, 215] width 41 height 113
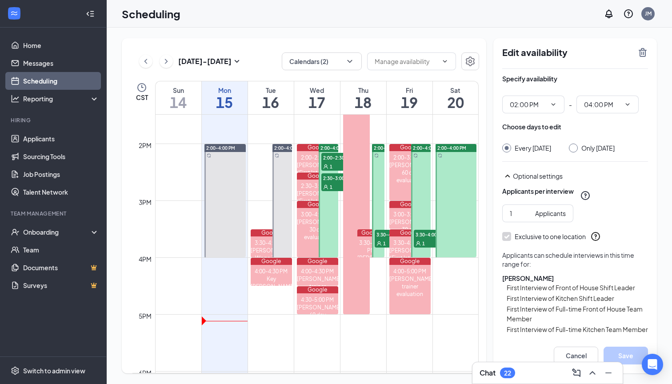
scroll to position [768, 0]
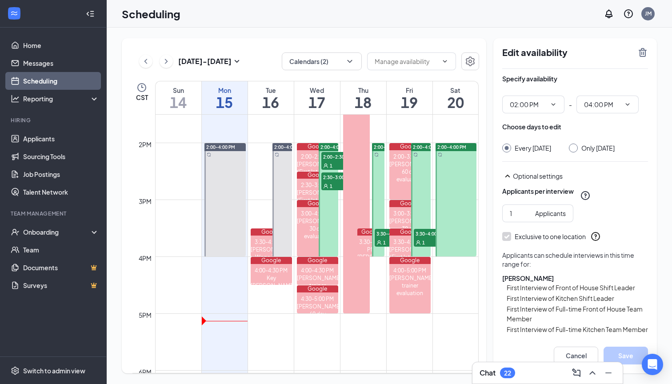
click at [380, 178] on div at bounding box center [378, 199] width 12 height 113
click at [597, 108] on input "04:00 PM" at bounding box center [602, 105] width 36 height 10
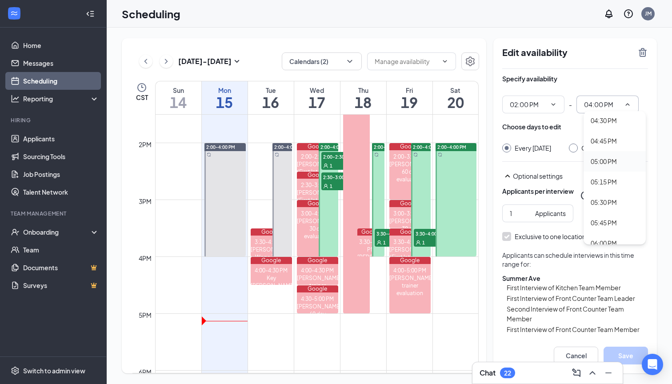
click at [599, 162] on div "05:00 PM" at bounding box center [604, 161] width 26 height 10
type input "05:00 PM"
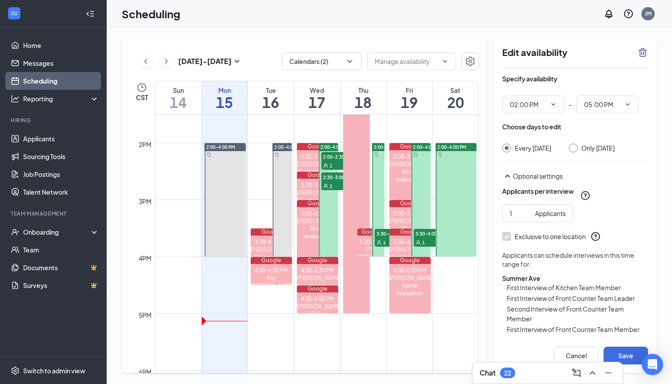
click at [575, 147] on input "Only Thursday, Sep 18" at bounding box center [572, 147] width 6 height 6
radio input "true"
radio input "false"
click at [626, 356] on button "Save" at bounding box center [625, 356] width 44 height 18
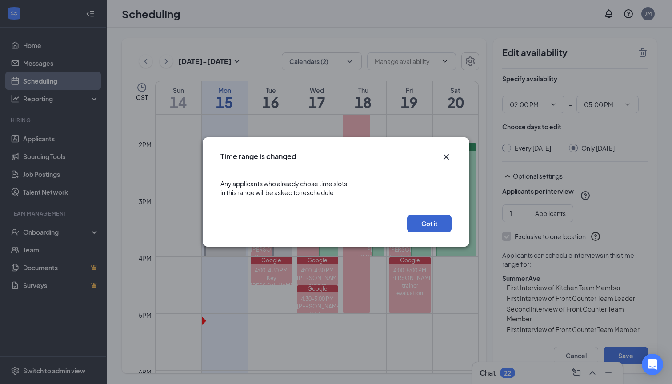
click at [436, 220] on button "Got it" at bounding box center [429, 224] width 44 height 18
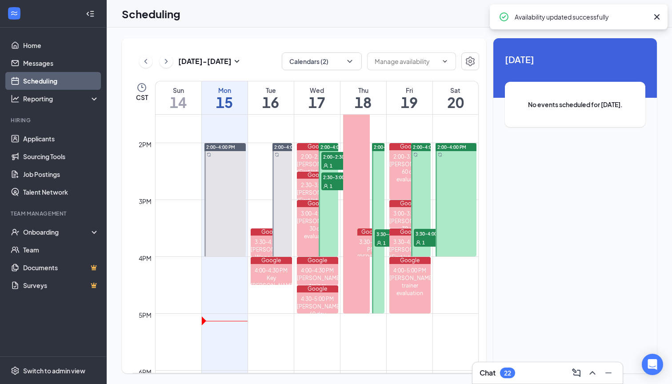
click at [381, 231] on span "3:30-4:00 PM" at bounding box center [397, 233] width 44 height 9
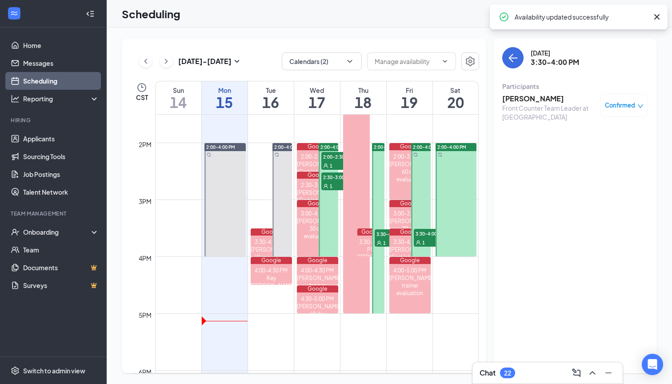
click at [631, 108] on span "Confirmed" at bounding box center [620, 105] width 30 height 9
click at [599, 129] on div "Request Reschedule Mark complete Mark as no-show Cancel" at bounding box center [597, 158] width 92 height 81
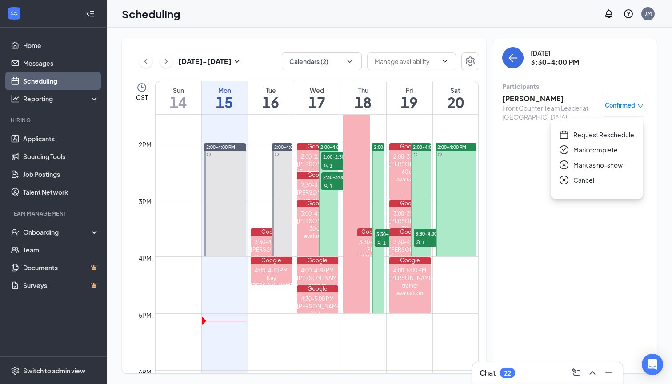
click at [597, 138] on span "Request Reschedule" at bounding box center [603, 135] width 61 height 10
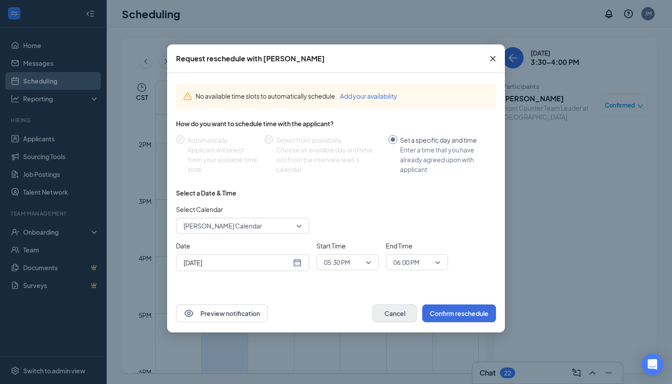
click at [392, 318] on button "Cancel" at bounding box center [394, 313] width 44 height 18
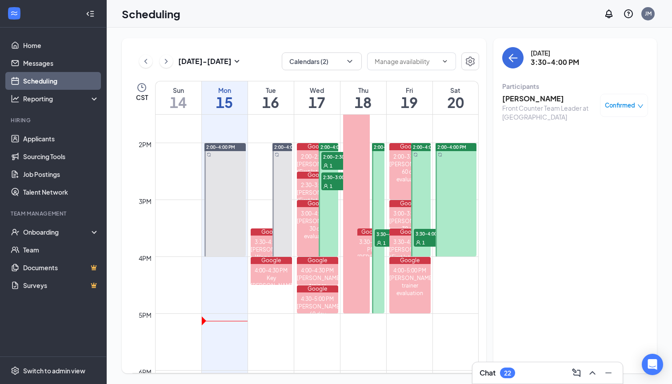
click at [366, 349] on td at bounding box center [317, 349] width 324 height 14
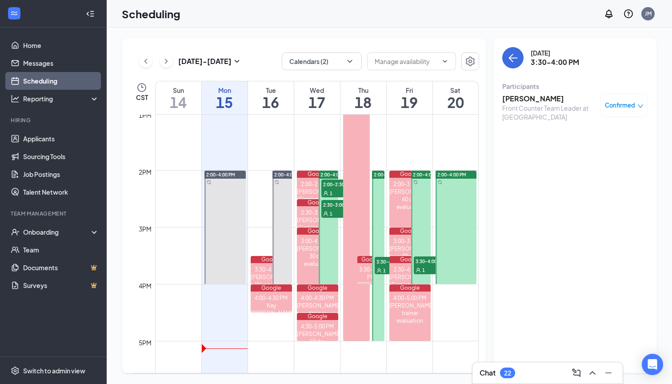
scroll to position [730, 0]
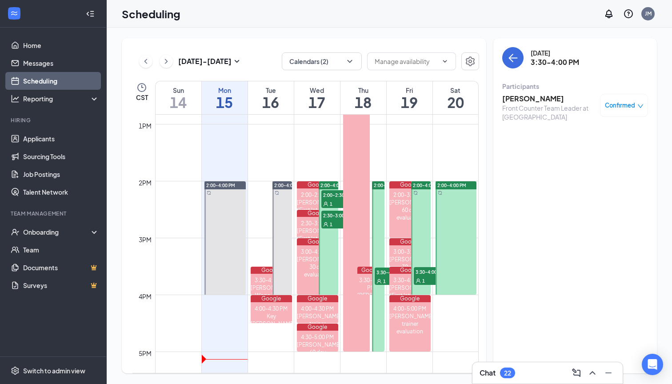
click at [456, 225] on div at bounding box center [456, 237] width 41 height 113
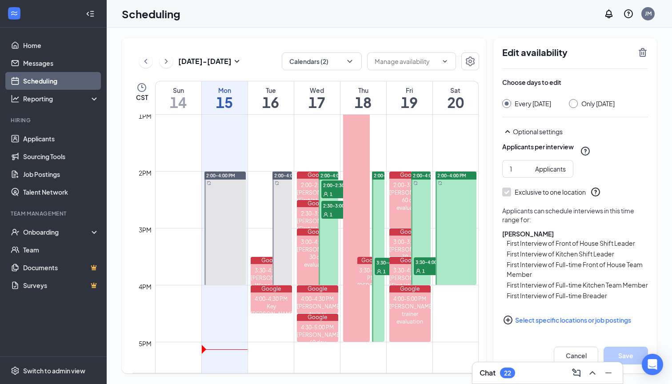
scroll to position [63, 0]
click at [536, 318] on button "Select specific locations or job postings" at bounding box center [575, 320] width 146 height 18
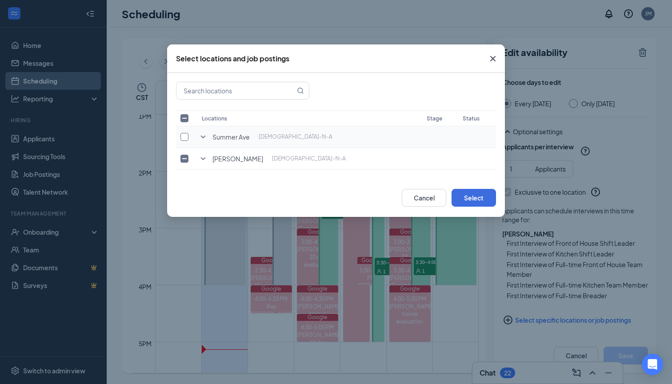
click at [186, 137] on input "checkbox" at bounding box center [184, 137] width 8 height 8
checkbox input "true"
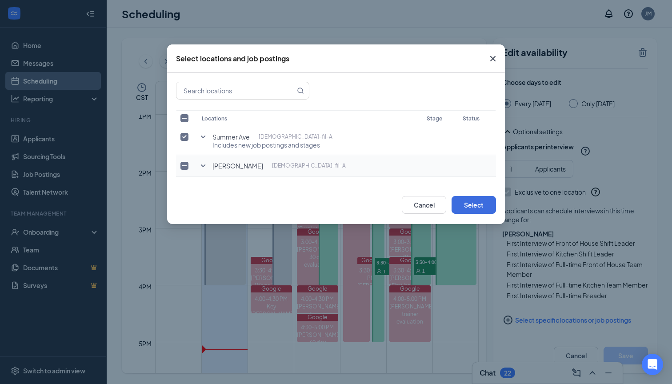
click at [182, 168] on input "checkbox" at bounding box center [184, 166] width 8 height 8
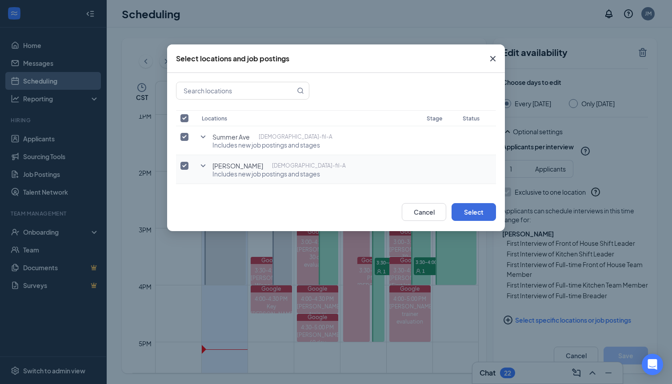
click at [182, 168] on input "checkbox" at bounding box center [184, 166] width 8 height 8
checkbox input "false"
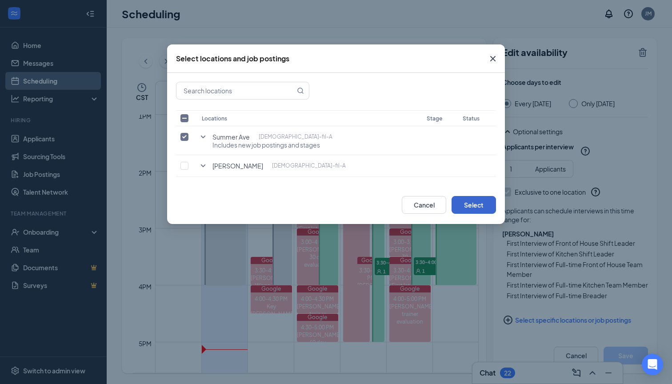
click at [471, 206] on button "Select" at bounding box center [474, 205] width 44 height 18
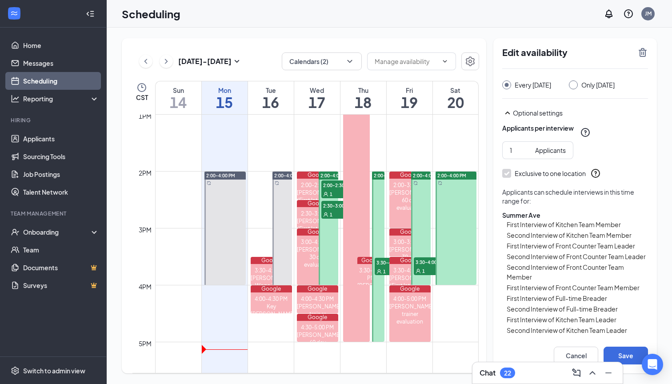
click at [575, 85] on input "Only Saturday, Sep 20" at bounding box center [572, 83] width 6 height 6
radio input "true"
radio input "false"
click at [627, 354] on button "Save" at bounding box center [625, 356] width 44 height 18
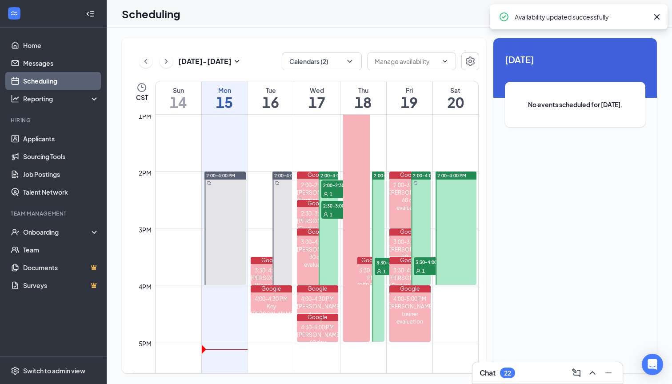
click at [379, 200] on div at bounding box center [378, 257] width 12 height 170
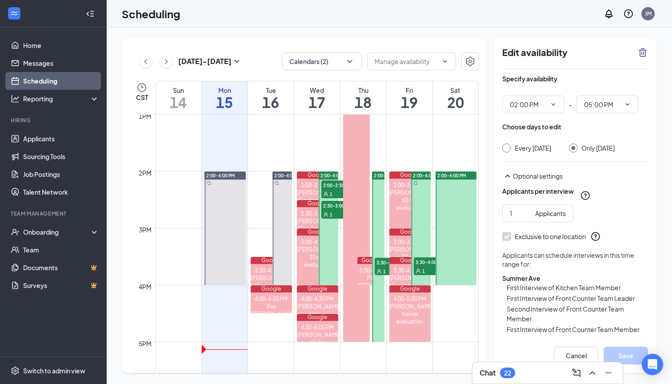
click at [377, 268] on div "1" at bounding box center [397, 271] width 44 height 9
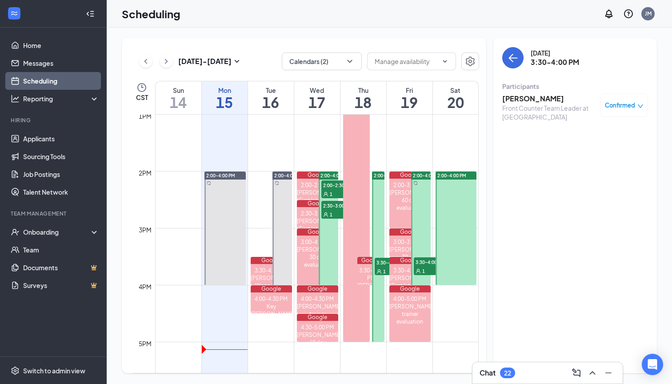
click at [618, 108] on span "Confirmed" at bounding box center [620, 105] width 30 height 9
click at [606, 136] on span "Request Reschedule" at bounding box center [603, 135] width 61 height 10
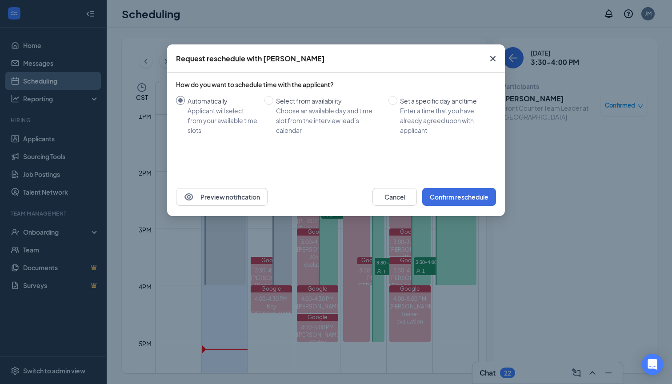
radio input "false"
click at [449, 200] on button "Confirm reschedule" at bounding box center [459, 197] width 74 height 18
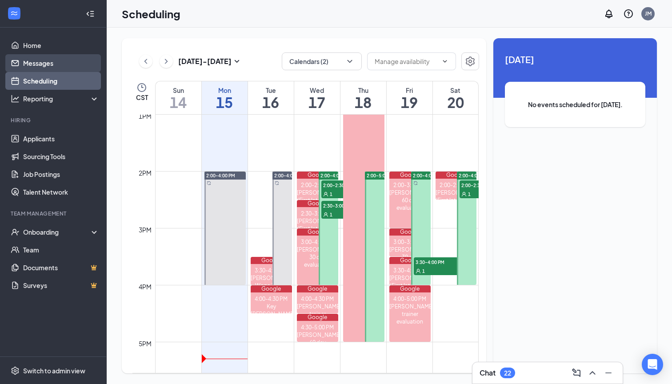
click at [31, 58] on link "Messages" at bounding box center [61, 63] width 76 height 18
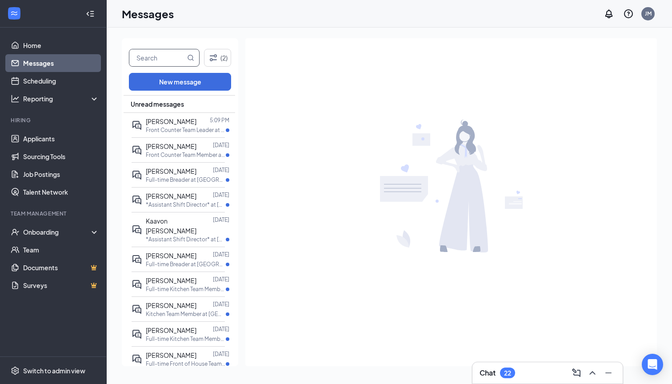
click at [167, 54] on input "text" at bounding box center [157, 57] width 56 height 17
type input "speed"
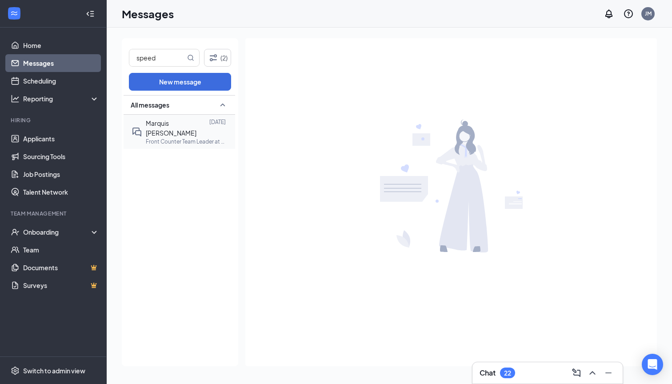
click at [174, 138] on p "Front Counter Team Leader at [GEOGRAPHIC_DATA]" at bounding box center [186, 142] width 80 height 8
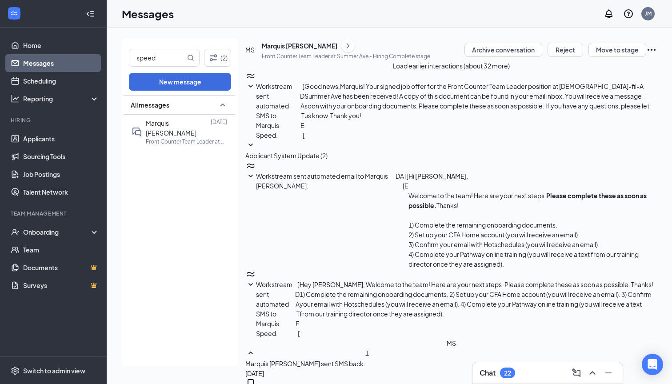
scroll to position [10, 0]
click at [292, 280] on span "Workstream sent automated SMS to Marquis Speed." at bounding box center [274, 308] width 36 height 57
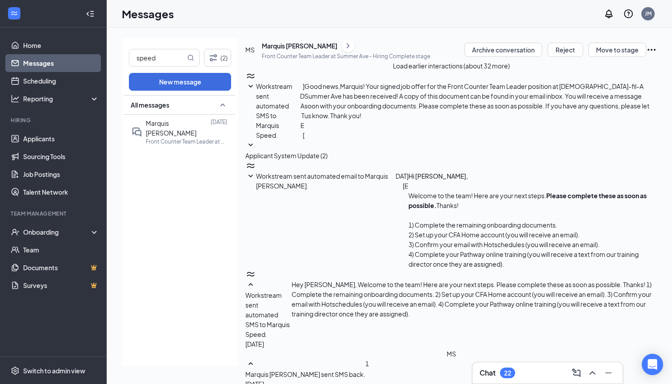
scroll to position [60, 0]
click at [388, 172] on span "Workstream sent automated email to Marquis [PERSON_NAME]." at bounding box center [322, 181] width 132 height 18
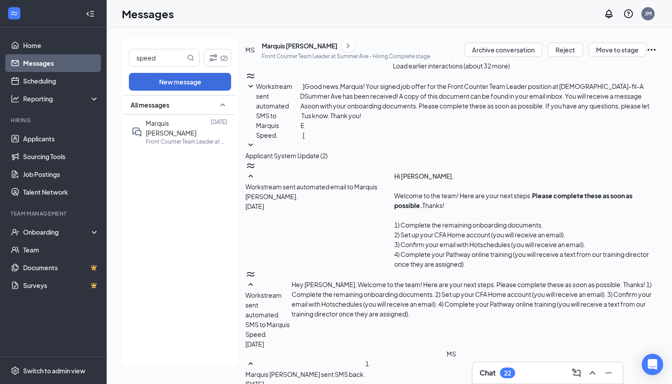
scroll to position [0, 0]
click at [417, 116] on div "Workstream sent automated SMS to Marquis Speed. Sep 4 Good news,Marquis! Your s…" at bounding box center [451, 110] width 412 height 59
click at [292, 123] on span "Workstream sent automated SMS to Marquis Speed." at bounding box center [274, 110] width 36 height 57
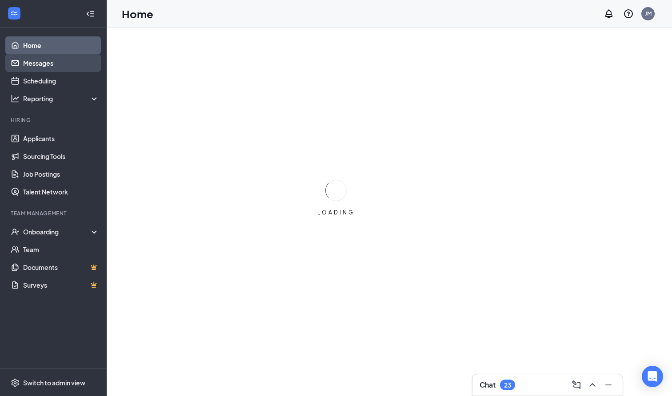
click at [38, 71] on link "Messages" at bounding box center [61, 63] width 76 height 18
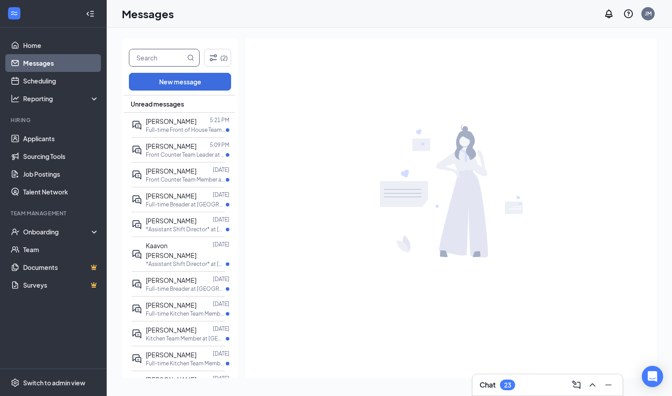
click at [176, 53] on input "text" at bounding box center [157, 57] width 56 height 17
type input "speed"
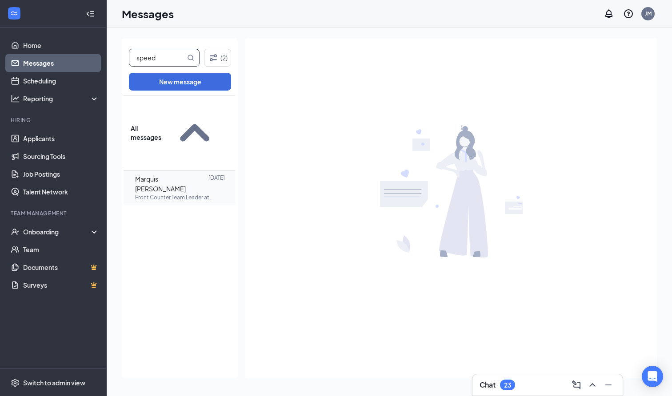
click at [187, 174] on div "Marquis [PERSON_NAME]" at bounding box center [171, 184] width 73 height 20
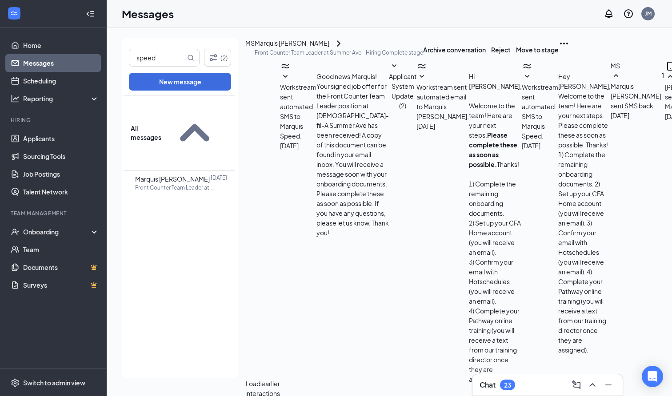
scroll to position [348, 0]
drag, startPoint x: 365, startPoint y: 147, endPoint x: 515, endPoint y: 184, distance: 155.2
copy span "Hey Marquis! I’m Autumn the Training director at CFA Whitten and I’m excited to…"
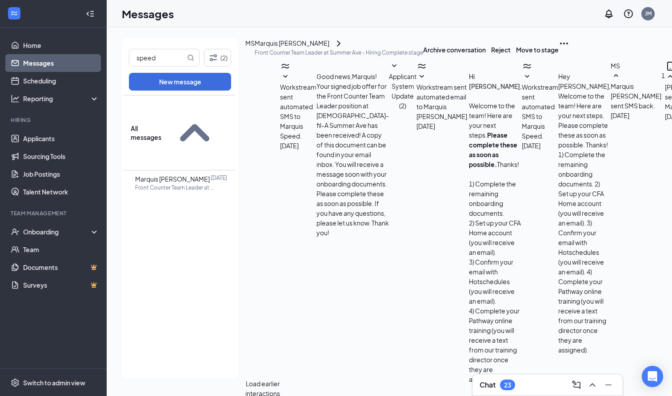
paste textarea "Hey Marquis! I’m Autumn the Training director at CFA Whitten and I’m excited to…"
type textarea "Hey Marquis! I’m Autumn the Training director at CFA Whitten and I’m excited to…"
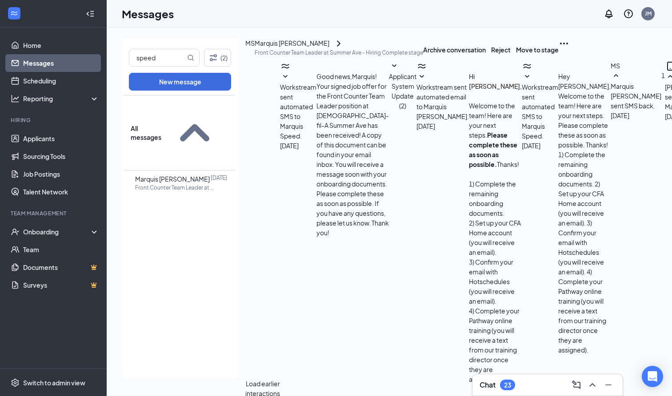
checkbox input "true"
checkbox input "false"
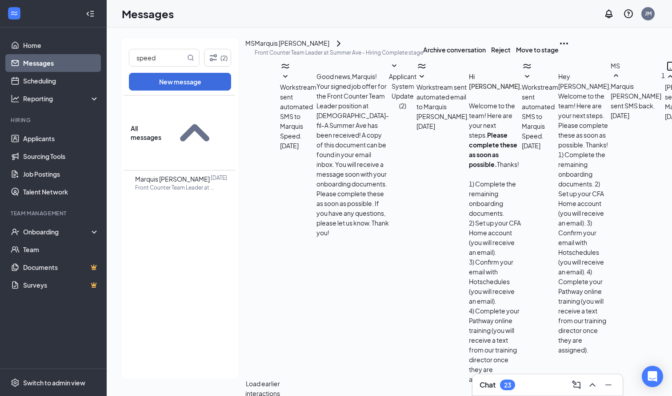
click at [336, 49] on icon "ChevronRight" at bounding box center [338, 43] width 11 height 11
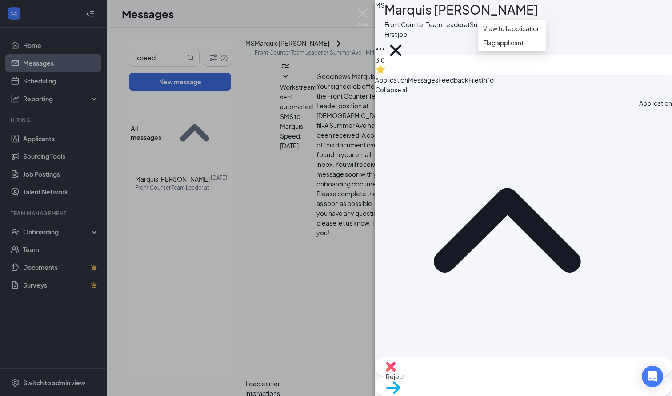
click at [386, 44] on icon "Ellipses" at bounding box center [380, 49] width 11 height 11
click at [537, 31] on link "View full application" at bounding box center [511, 29] width 57 height 10
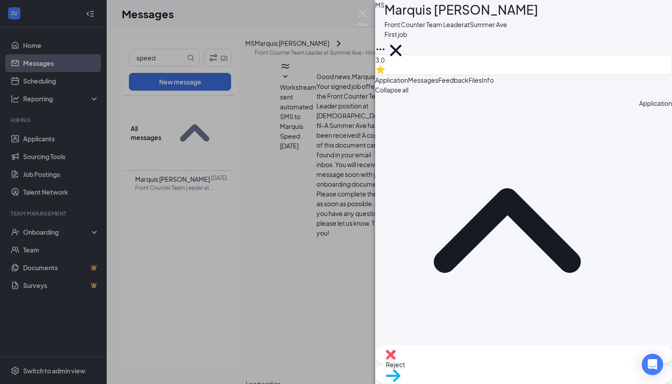
click at [438, 76] on span "Messages" at bounding box center [423, 80] width 30 height 8
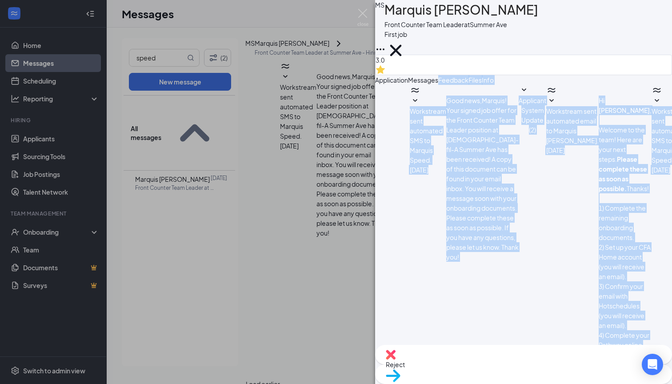
scroll to position [210, 0]
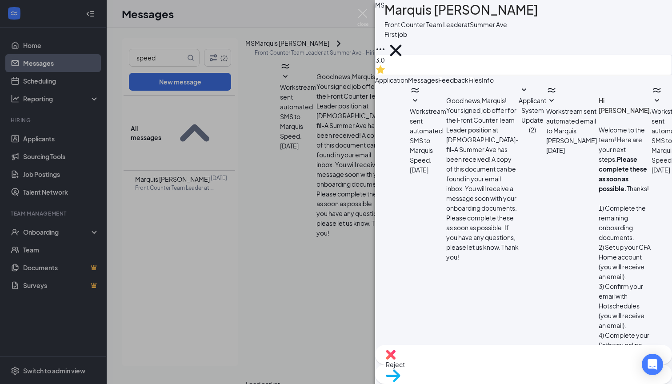
drag, startPoint x: 616, startPoint y: 207, endPoint x: 448, endPoint y: 144, distance: 180.0
copy span "Hey Marquis! I’m Autumn the Training director at CFA Whitten and I’m excited to…"
paste textarea "Hey Marquis! I’m Autumn the Training director at CFA Whitten and I’m excited to…"
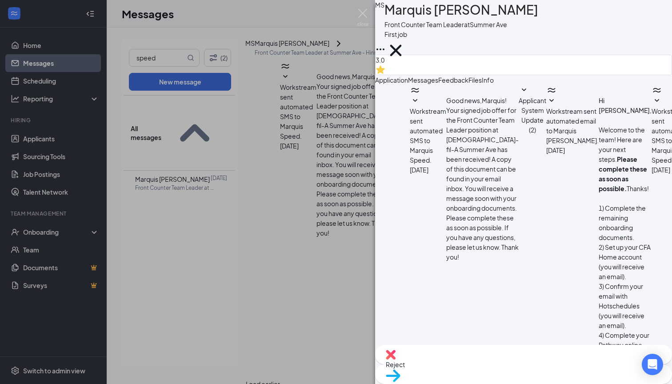
scroll to position [132, 0]
drag, startPoint x: 448, startPoint y: 312, endPoint x: 624, endPoint y: 318, distance: 177.0
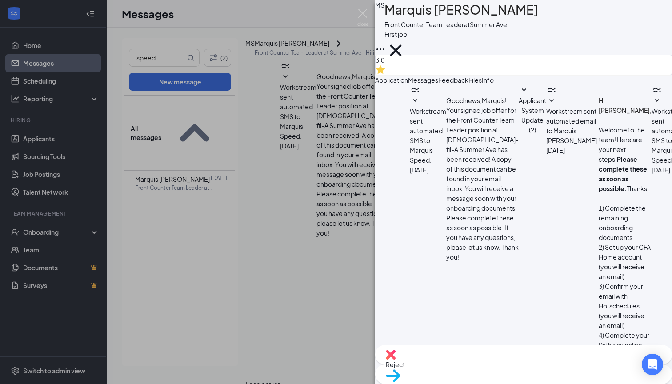
type textarea "Hey Marquis! I’m Autumn the Training director at CFA Whitten and I’m excited to…"
checkbox input "true"
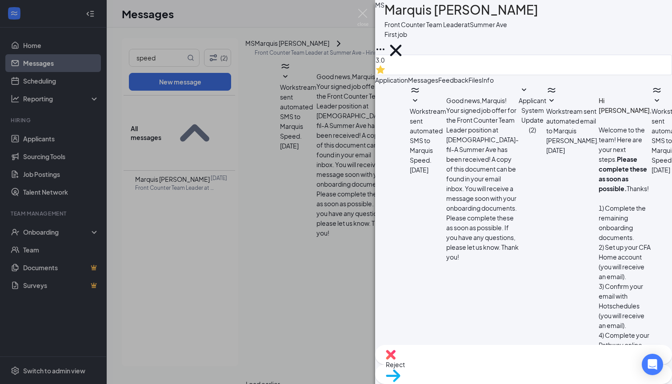
scroll to position [136, 0]
type textarea "Hey Marquis! I’m Autumn the Training director at CFA Whitten and I’m excited to…"
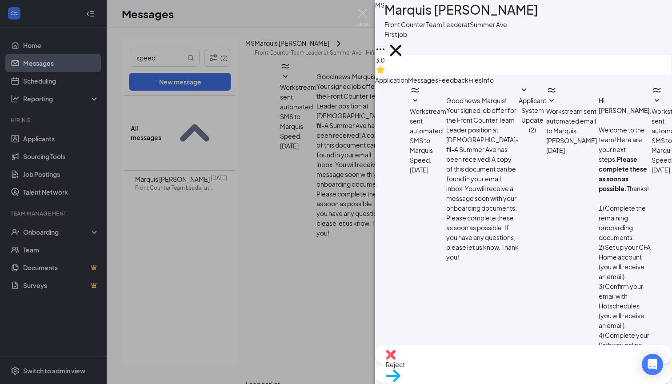
scroll to position [1338, 0]
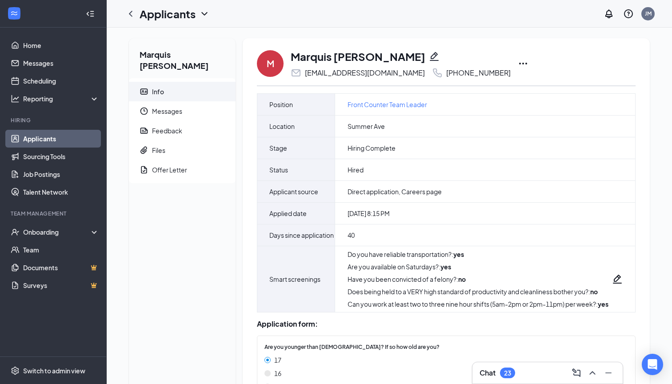
click at [484, 62] on div "M Marquis Speed [EMAIL_ADDRESS][DOMAIN_NAME] [PHONE_NUMBER]" at bounding box center [446, 63] width 379 height 29
click at [518, 65] on icon "Ellipses" at bounding box center [523, 63] width 11 height 11
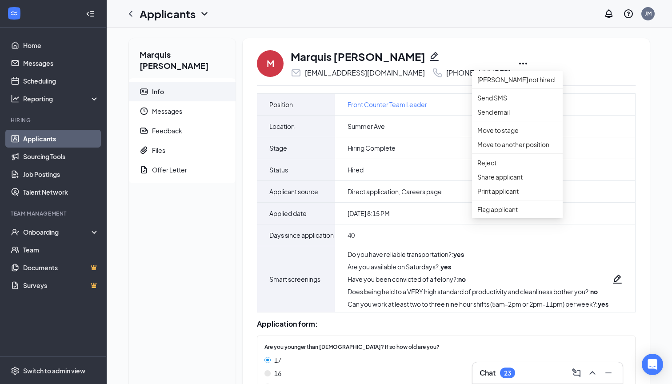
click at [446, 74] on div "[PHONE_NUMBER]" at bounding box center [478, 72] width 64 height 9
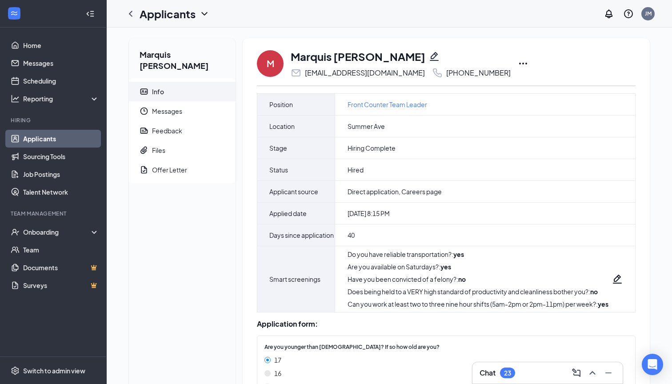
click at [446, 77] on div "[PHONE_NUMBER]" at bounding box center [478, 72] width 64 height 9
click at [430, 56] on icon "Pencil" at bounding box center [434, 56] width 9 height 9
type input "[PHONE_NUMBER]"
